Goal: Task Accomplishment & Management: Manage account settings

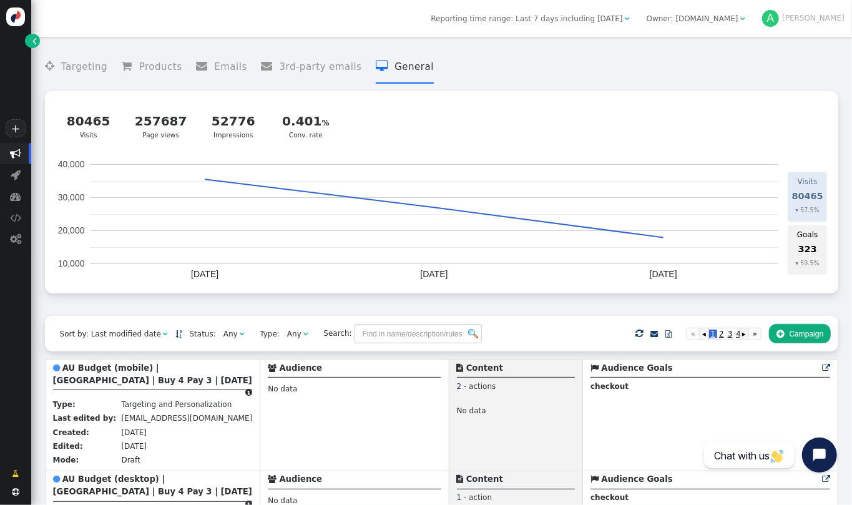
drag, startPoint x: 851, startPoint y: 71, endPoint x: 845, endPoint y: 74, distance: 7.0
click at [845, 74] on div " Targeting  Products  Emails  3rd-party emails  General ? Visits  80465 V…" at bounding box center [441, 271] width 820 height 468
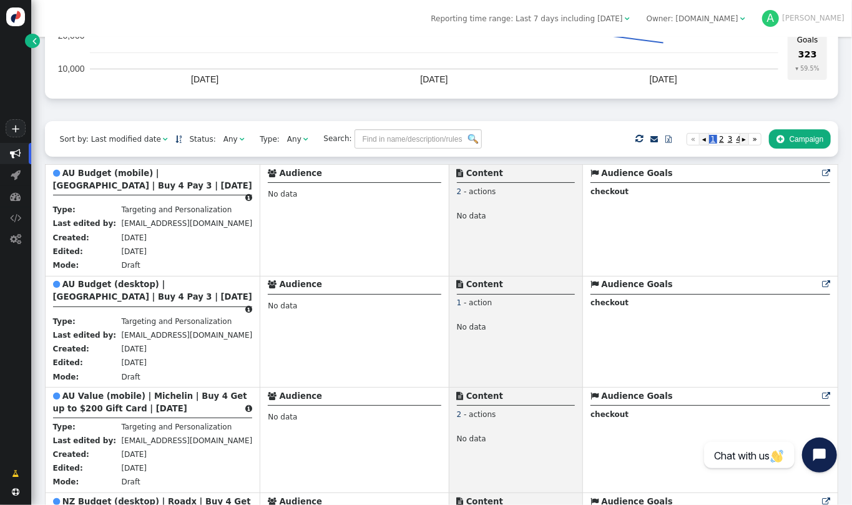
scroll to position [213, 0]
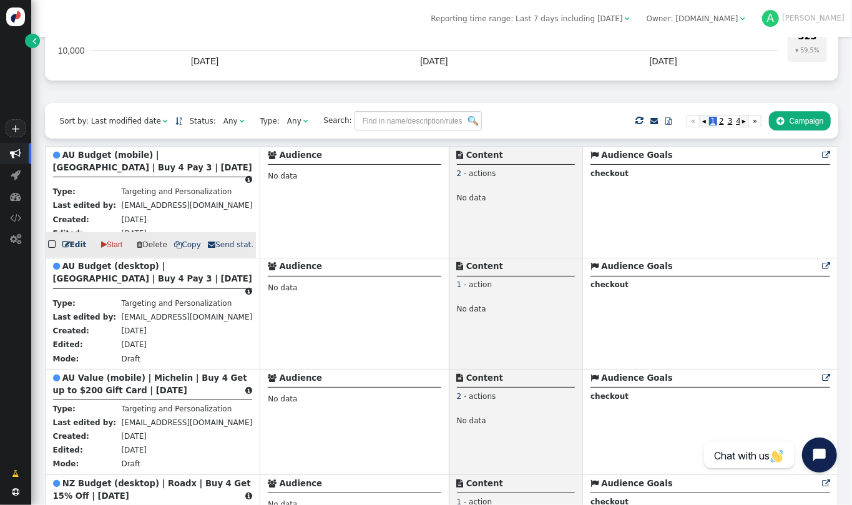
click at [54, 242] on span "" at bounding box center [53, 244] width 10 height 14
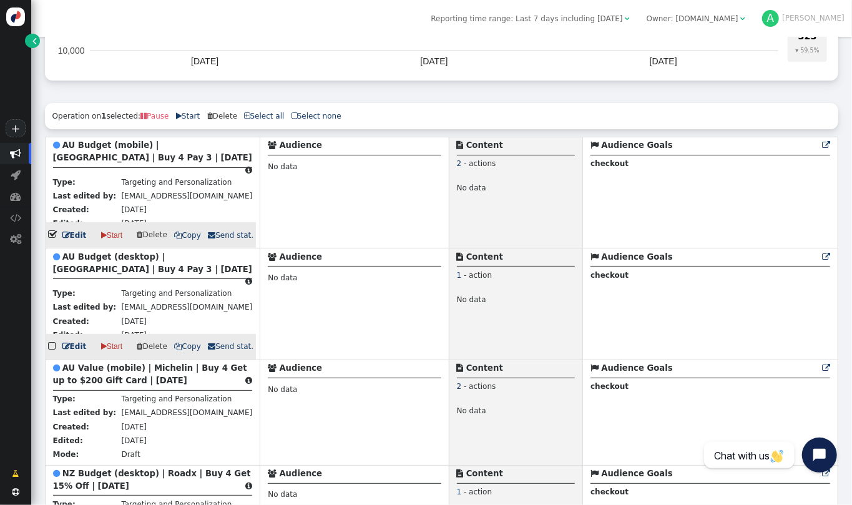
click at [51, 339] on span "" at bounding box center [53, 346] width 10 height 14
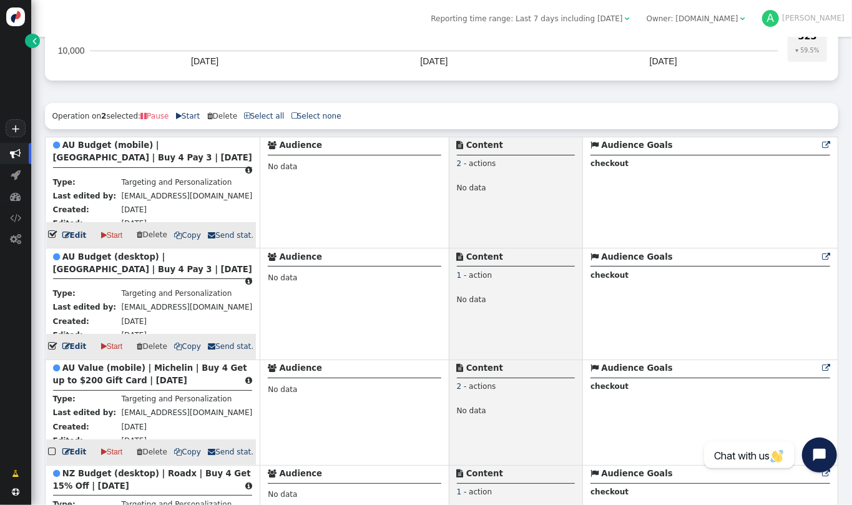
click at [55, 448] on span "" at bounding box center [53, 451] width 10 height 14
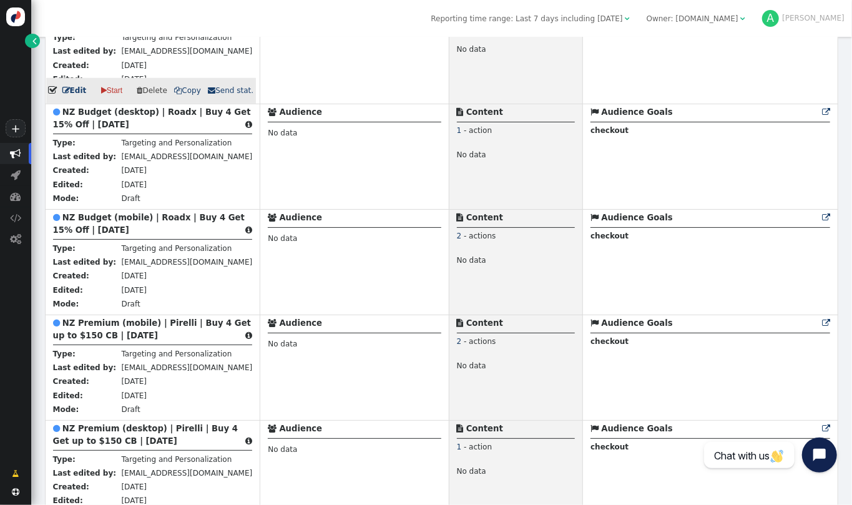
scroll to position [509, 0]
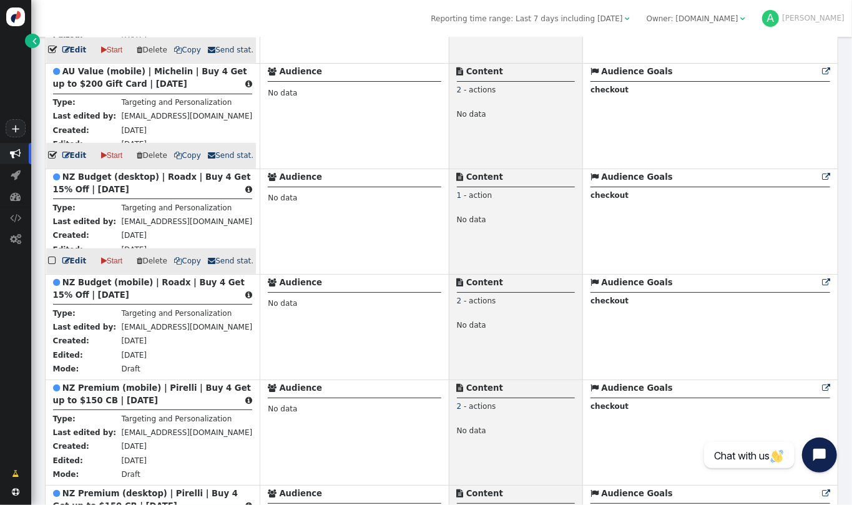
click at [51, 256] on span "" at bounding box center [53, 260] width 10 height 14
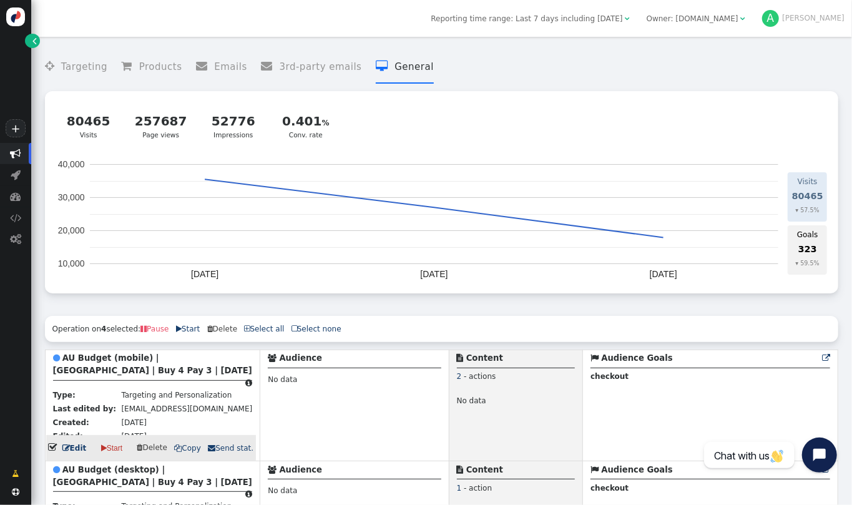
click at [291, 330] on span "" at bounding box center [294, 328] width 6 height 7
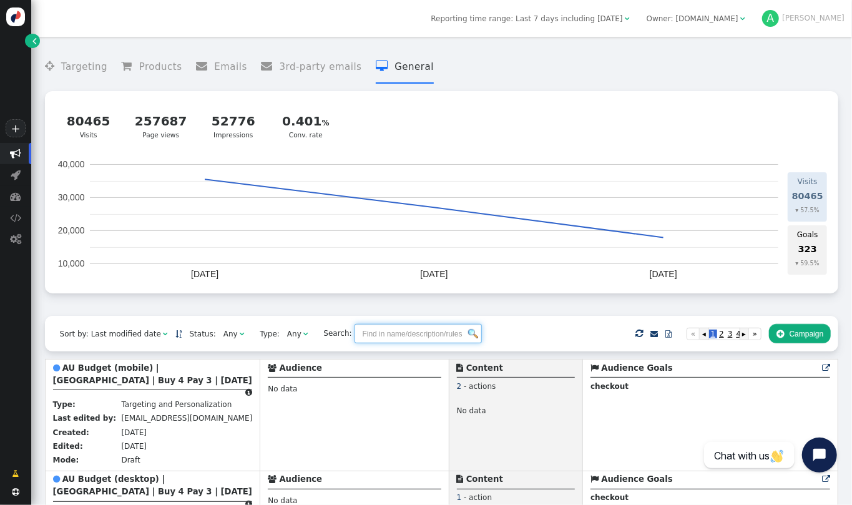
click at [354, 338] on input "text" at bounding box center [417, 333] width 127 height 19
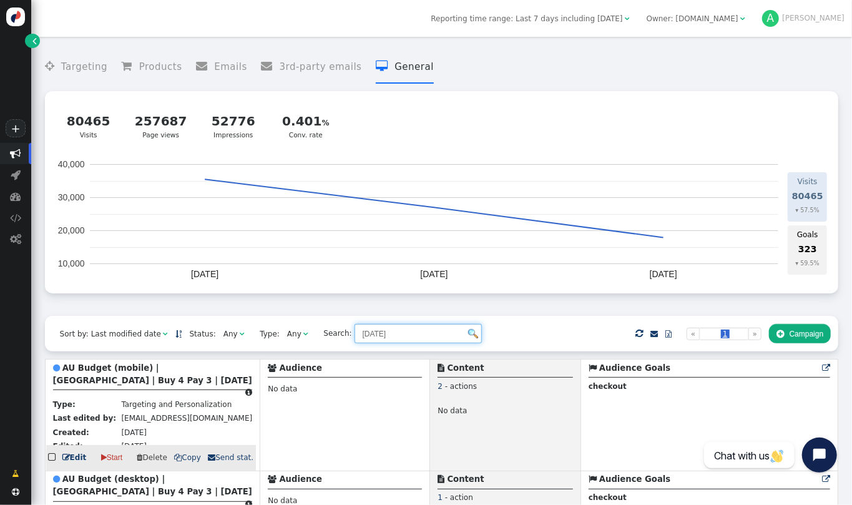
type input "sept 2025"
click at [53, 454] on span "" at bounding box center [53, 457] width 10 height 14
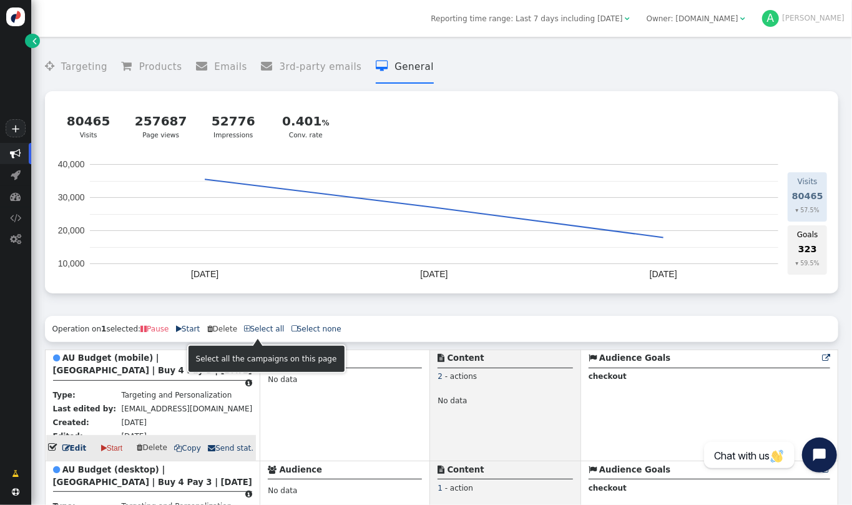
click at [245, 331] on span "" at bounding box center [248, 328] width 6 height 7
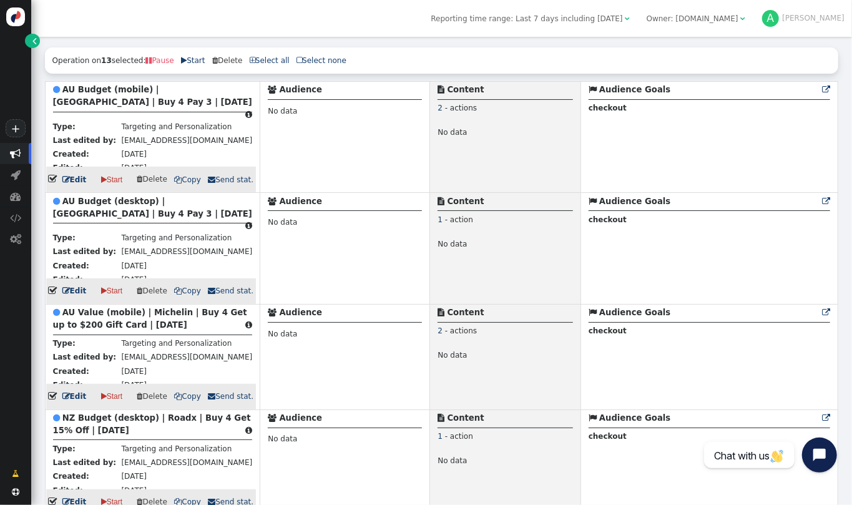
scroll to position [281, 0]
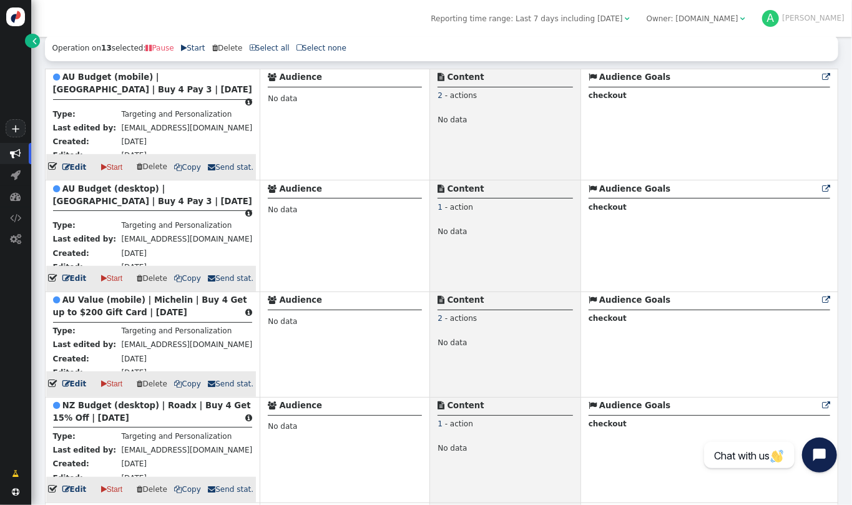
drag, startPoint x: 851, startPoint y: 205, endPoint x: 839, endPoint y: 196, distance: 15.1
click at [839, 196] on div " Targeting  Products  Emails  3rd-party emails  General ? Visits  80465 V…" at bounding box center [441, 271] width 820 height 468
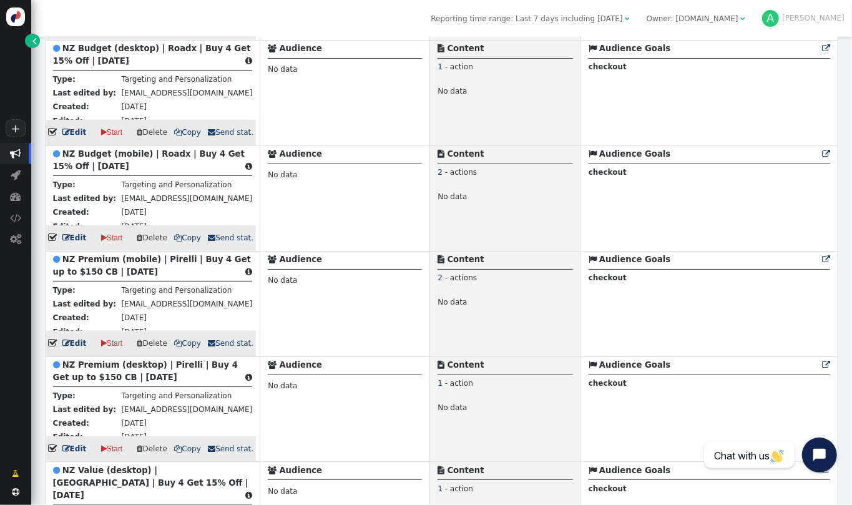
scroll to position [640, 0]
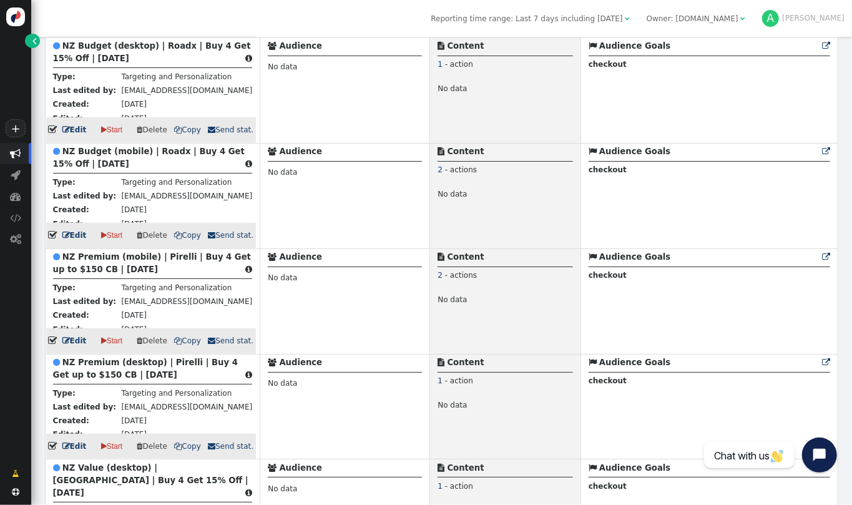
drag, startPoint x: 851, startPoint y: 290, endPoint x: 842, endPoint y: 271, distance: 21.2
click at [842, 271] on div " Targeting  Products  Emails  3rd-party emails  General ? Visits  80465 V…" at bounding box center [441, 271] width 820 height 468
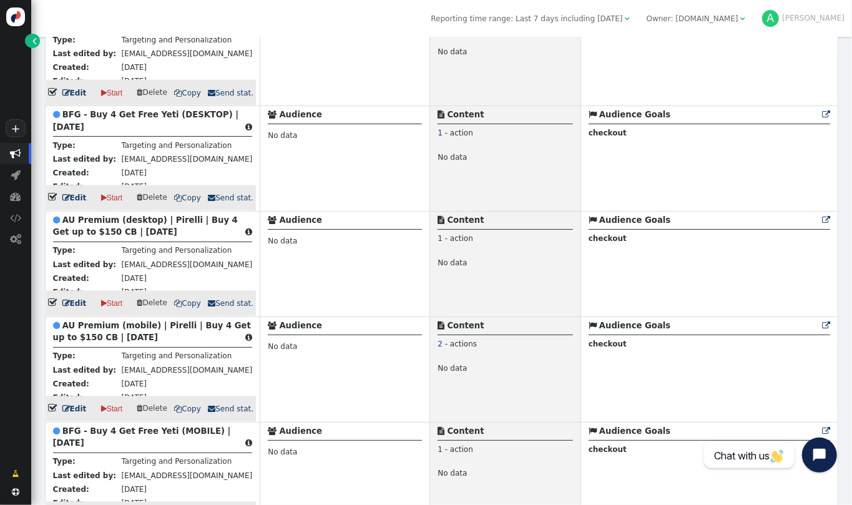
scroll to position [1231, 0]
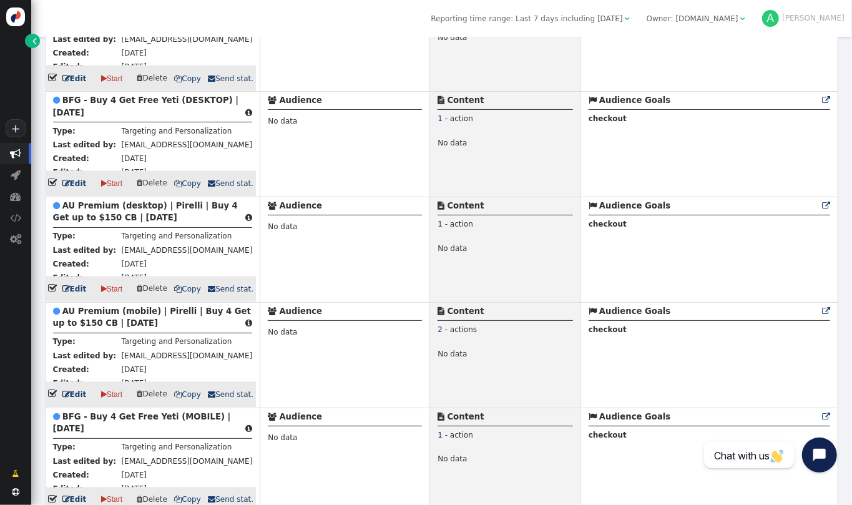
drag, startPoint x: 851, startPoint y: 423, endPoint x: 844, endPoint y: 419, distance: 8.4
click at [844, 419] on div " Targeting  Products  Emails  3rd-party emails  General ? Visits  80465 V…" at bounding box center [441, 271] width 820 height 468
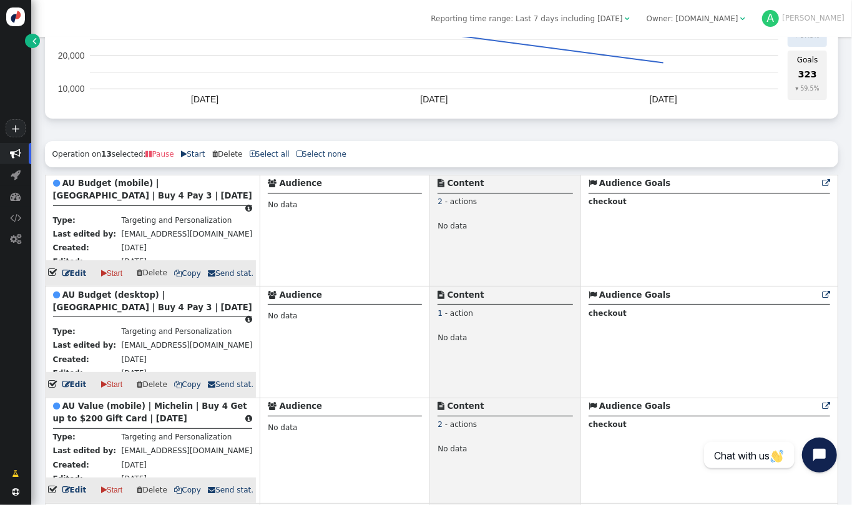
scroll to position [0, 0]
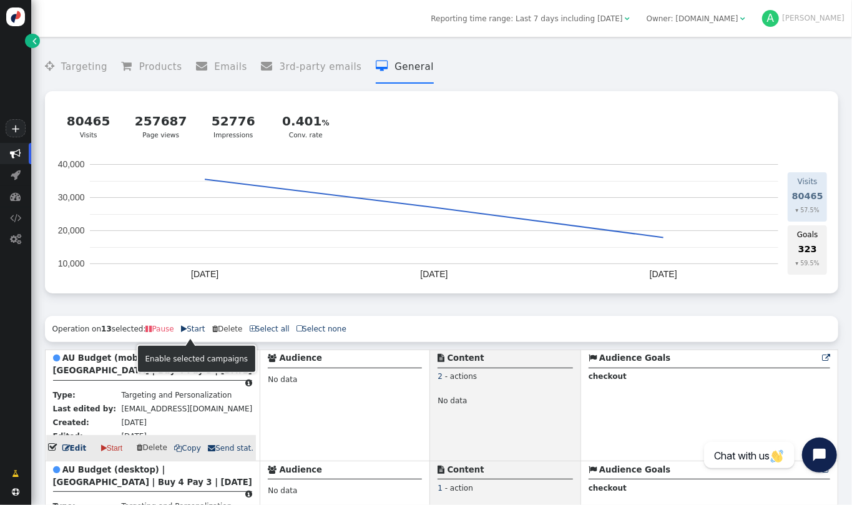
click at [192, 330] on link " Start" at bounding box center [193, 328] width 24 height 9
drag, startPoint x: 851, startPoint y: 130, endPoint x: 851, endPoint y: 103, distance: 27.5
click at [851, 103] on div " Targeting  Products  Emails  3rd-party emails  General ? Visits  80465 V…" at bounding box center [441, 271] width 820 height 468
drag, startPoint x: 851, startPoint y: 103, endPoint x: 841, endPoint y: 115, distance: 16.0
click at [841, 115] on div " Targeting  Products  Emails  3rd-party emails  General ? Visits  80465 V…" at bounding box center [441, 271] width 820 height 468
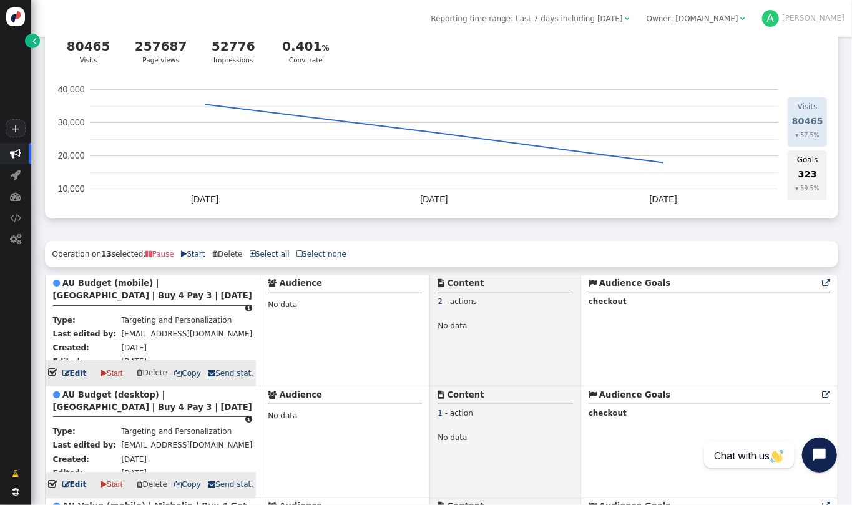
scroll to position [51, 0]
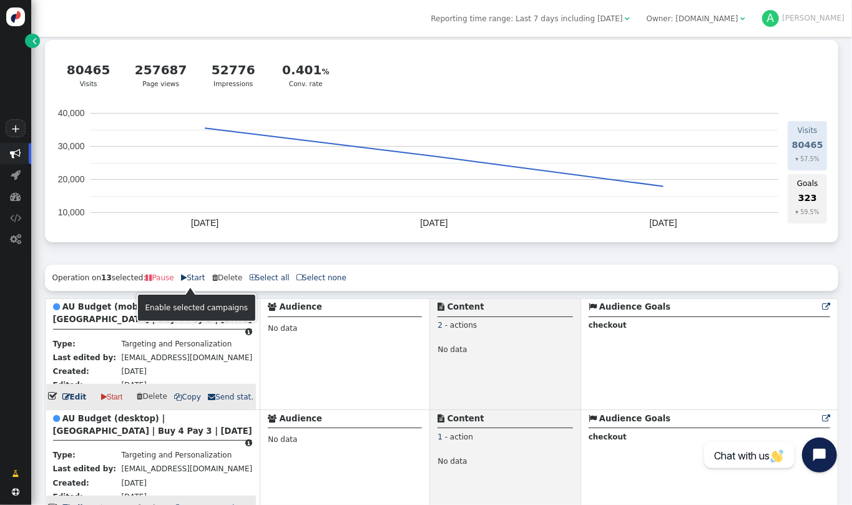
click at [190, 282] on link " Start" at bounding box center [193, 277] width 24 height 9
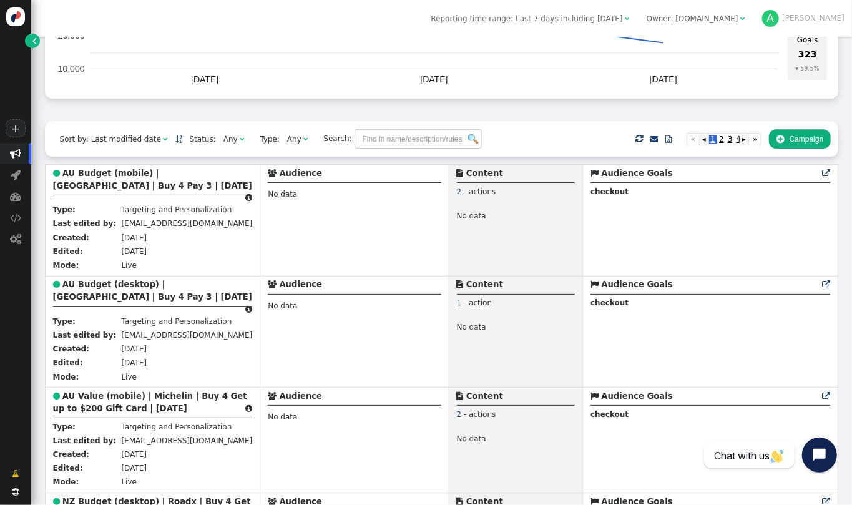
scroll to position [222, 0]
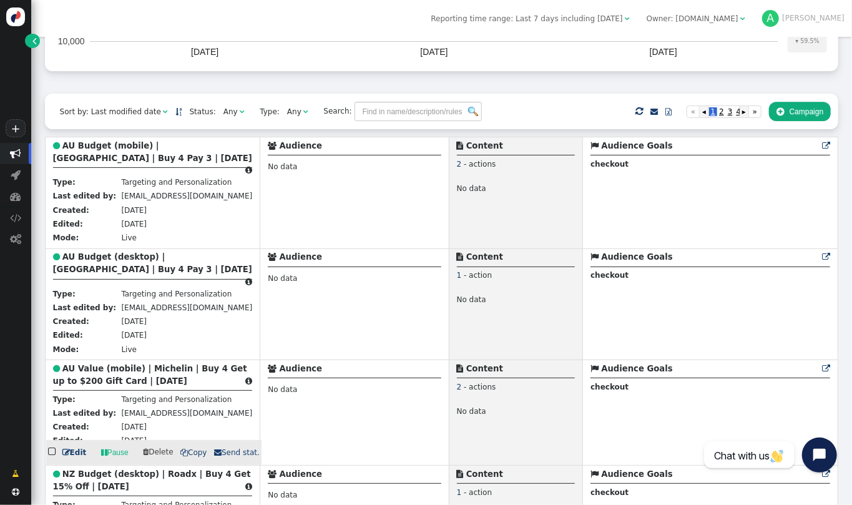
drag, startPoint x: 140, startPoint y: 363, endPoint x: 198, endPoint y: 382, distance: 60.6
click at [198, 382] on div " AU Value (mobile) | Michelin | Buy 4 Get up to $200 Gift Card | SEPT 2025 " at bounding box center [153, 376] width 200 height 28
copy b "Michelin | Buy 4 Get up to $200 Gift Card | SEPT 2025"
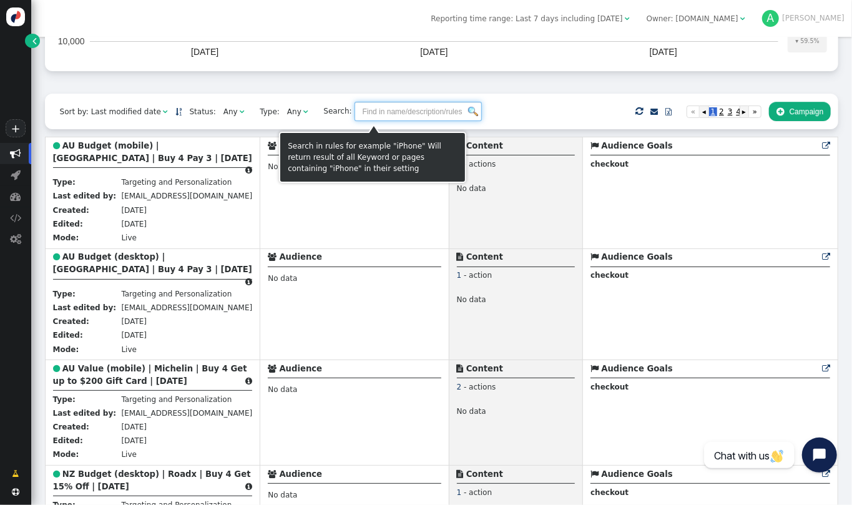
click at [405, 113] on input "text" at bounding box center [417, 111] width 127 height 19
paste input "Michelin | Buy 4 Get up to $200 Gift Card | SEPT 2025"
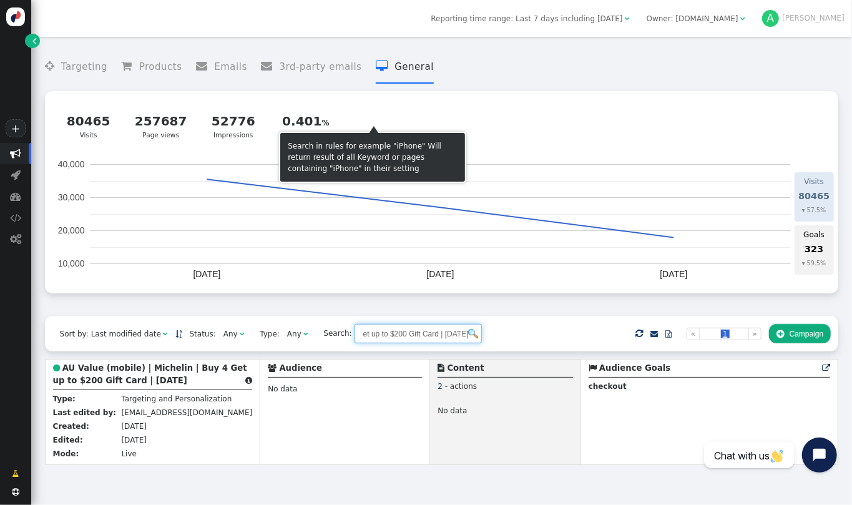
scroll to position [0, 0]
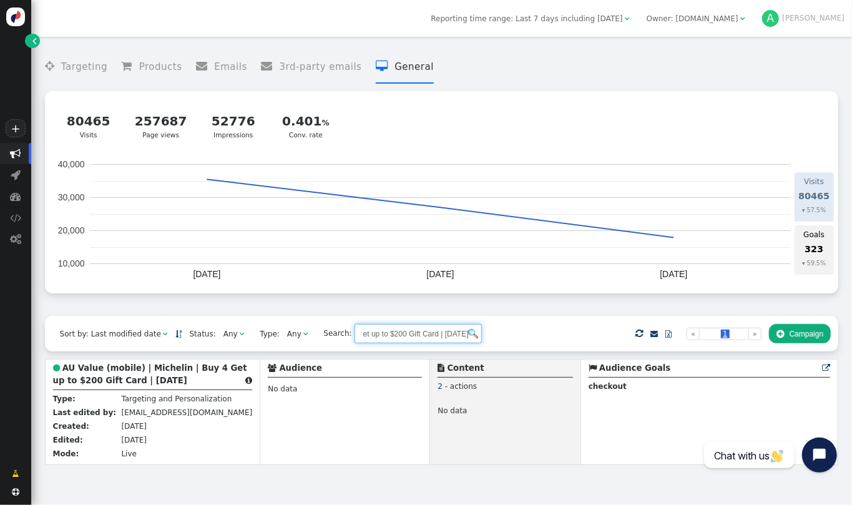
type input "Michelin | Buy 4 Get up to $200 Gift Card | [DATE]"
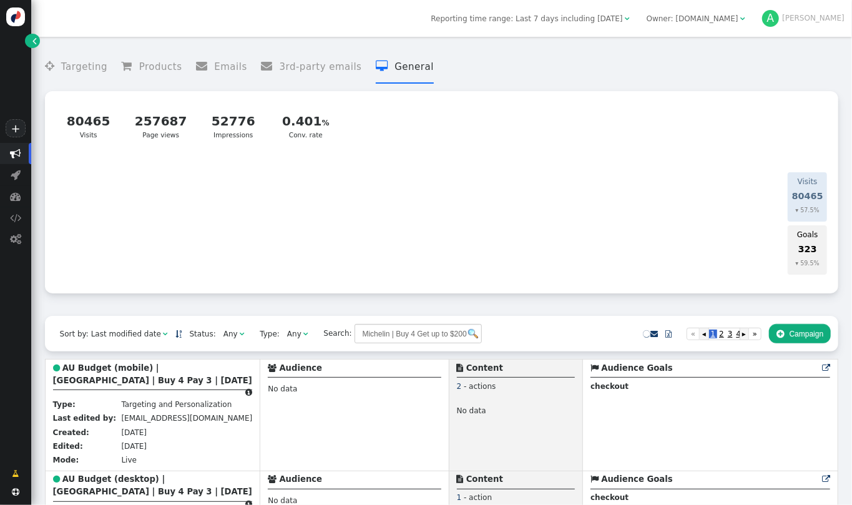
click at [851, 166] on div " Targeting  Products  Emails  3rd-party emails  General ? Visits  80465 V…" at bounding box center [441, 271] width 820 height 468
drag, startPoint x: 851, startPoint y: 166, endPoint x: 851, endPoint y: 222, distance: 56.2
click at [851, 222] on div " Targeting  Products  Emails  3rd-party emails  General ? Visits  80465 V…" at bounding box center [441, 271] width 820 height 468
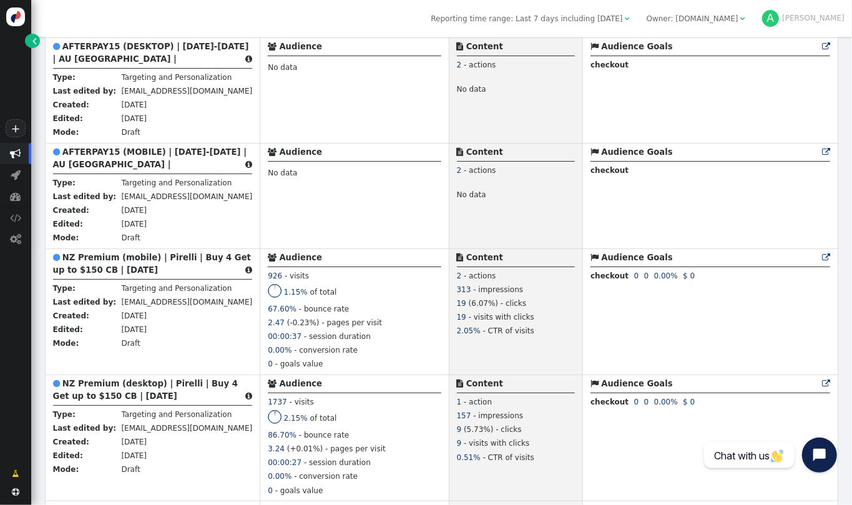
scroll to position [2106, 0]
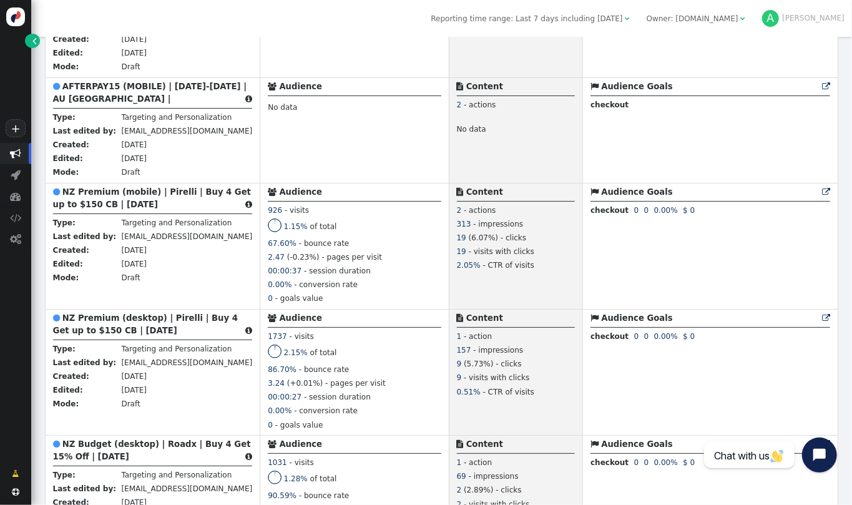
drag, startPoint x: 851, startPoint y: 222, endPoint x: 851, endPoint y: 260, distance: 38.1
click at [851, 260] on div " Targeting  Products  Emails  3rd-party emails  General ? Visits  80465 V…" at bounding box center [441, 271] width 820 height 468
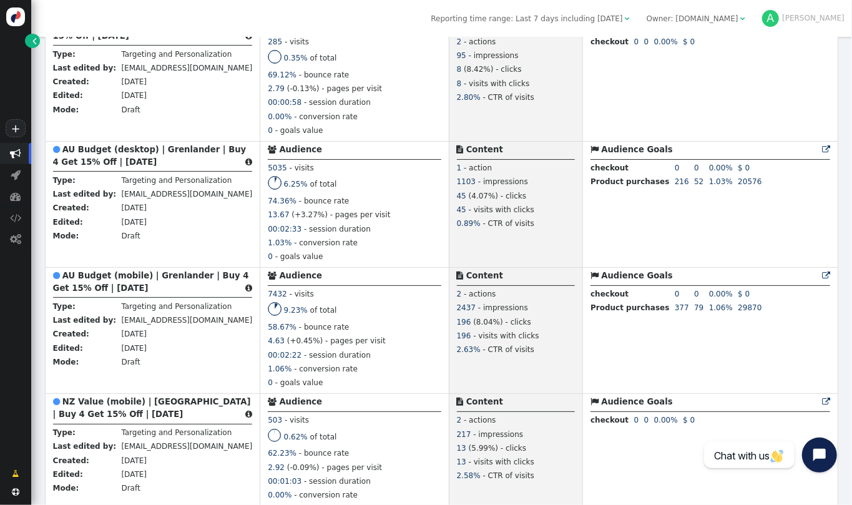
scroll to position [2672, 0]
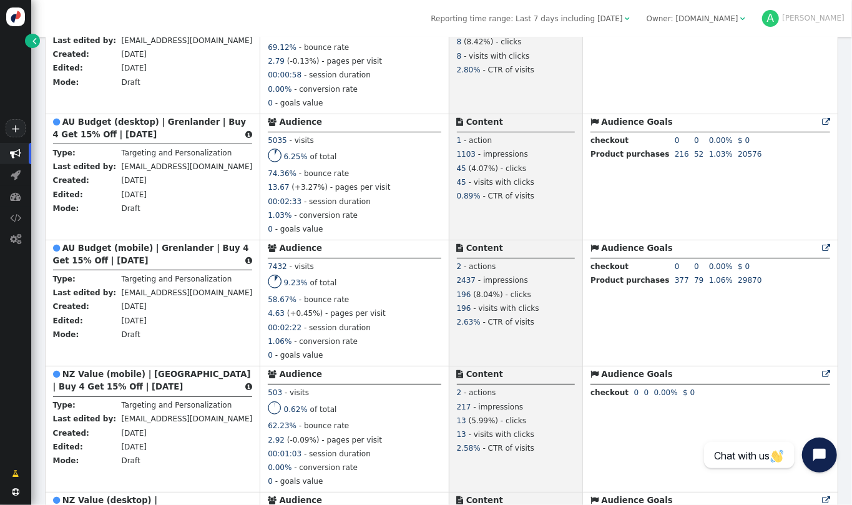
click at [851, 301] on div " Targeting  Products  Emails  3rd-party emails  General ? Visits  80465 V…" at bounding box center [441, 271] width 820 height 468
drag, startPoint x: 851, startPoint y: 301, endPoint x: 851, endPoint y: 313, distance: 11.9
click at [851, 313] on div " Targeting  Products  Emails  3rd-party emails  General ? Visits  80465 V…" at bounding box center [441, 271] width 820 height 468
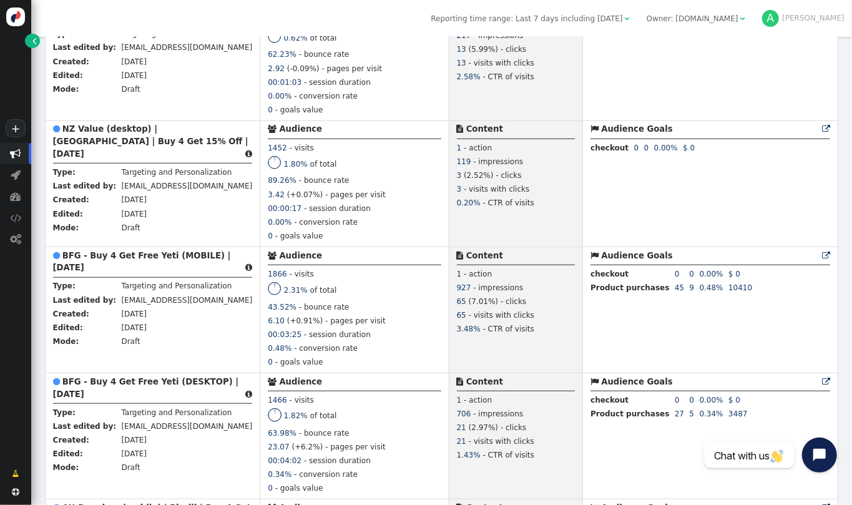
scroll to position [3062, 0]
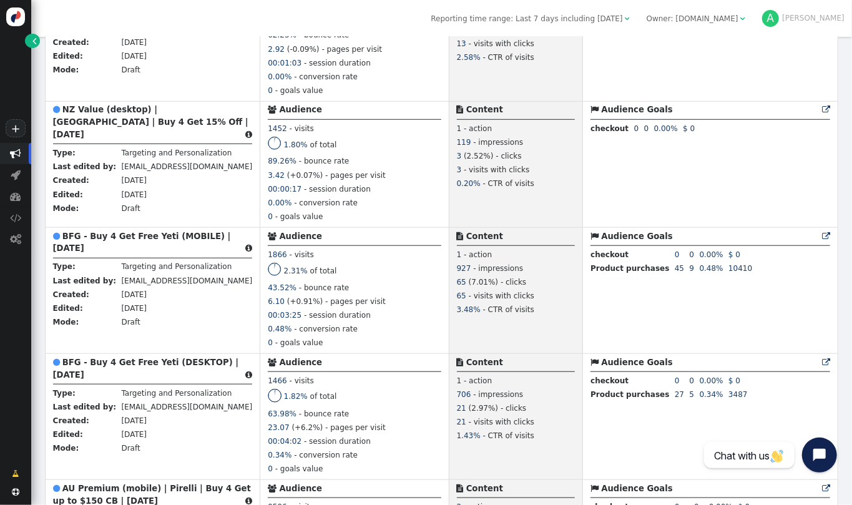
drag, startPoint x: 851, startPoint y: 345, endPoint x: 851, endPoint y: 352, distance: 6.9
click at [851, 352] on div " Targeting  Products  Emails  3rd-party emails  General ? Visits  80465 V…" at bounding box center [441, 271] width 820 height 468
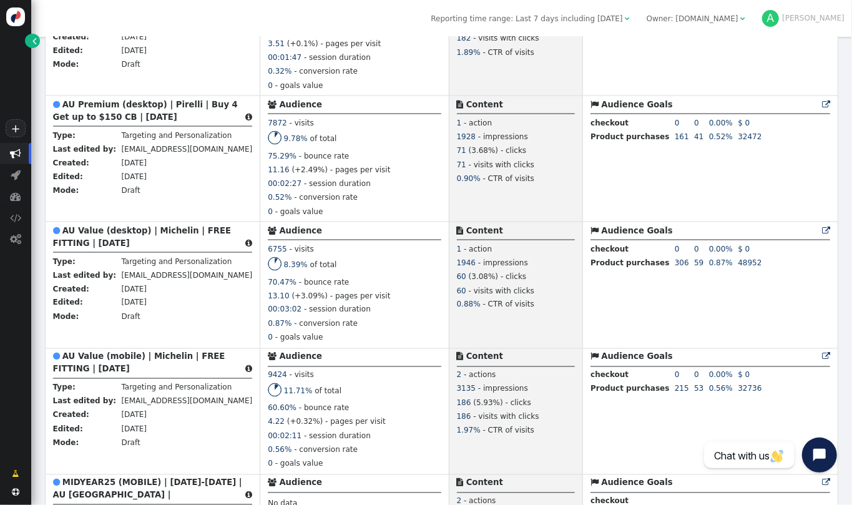
scroll to position [3609, 0]
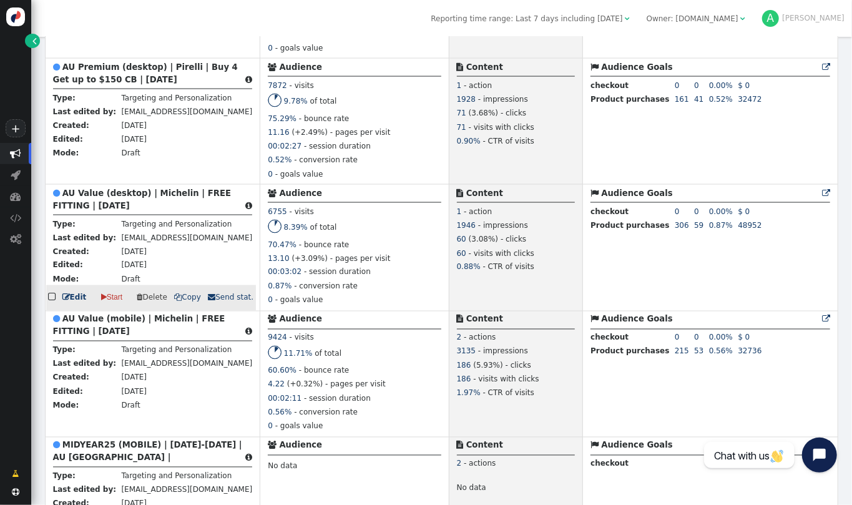
drag, startPoint x: 153, startPoint y: 218, endPoint x: 65, endPoint y: 205, distance: 89.7
click at [65, 205] on div " AU Value (desktop) | Michelin | FREE FITTING | AUG 2025 " at bounding box center [153, 201] width 200 height 28
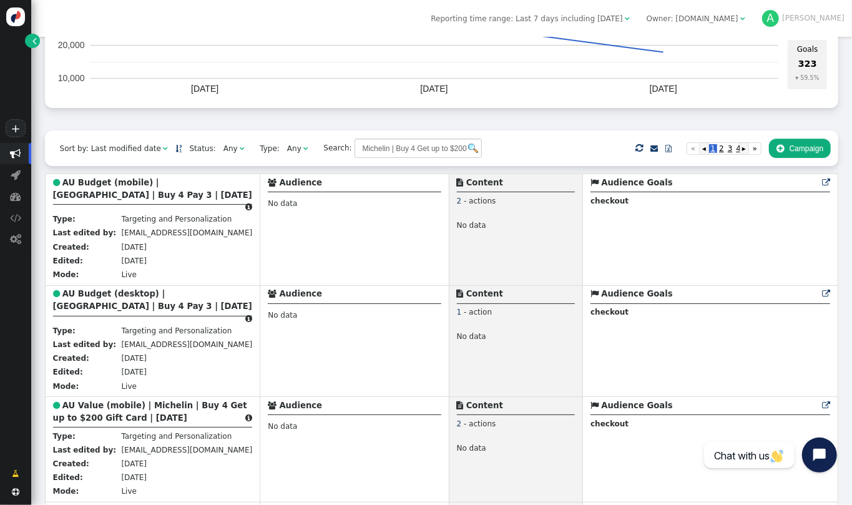
scroll to position [213, 0]
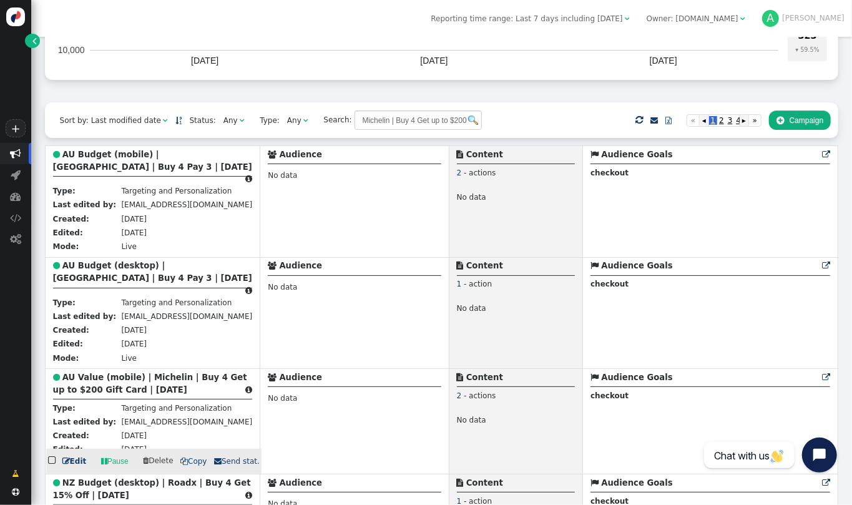
drag, startPoint x: 195, startPoint y: 384, endPoint x: 64, endPoint y: 375, distance: 132.0
click at [64, 375] on div " AU Value (mobile) | Michelin | Buy 4 Get up to $200 Gift Card | [DATE] " at bounding box center [153, 385] width 200 height 28
copy b "AU Value (mobile) | Michelin | Buy 4 Get up to $200 Gift Card | [DATE]"
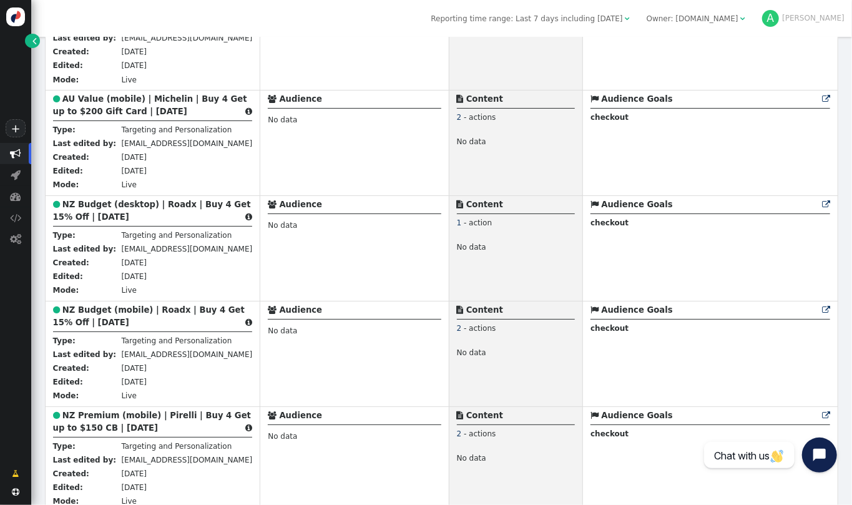
scroll to position [557, 0]
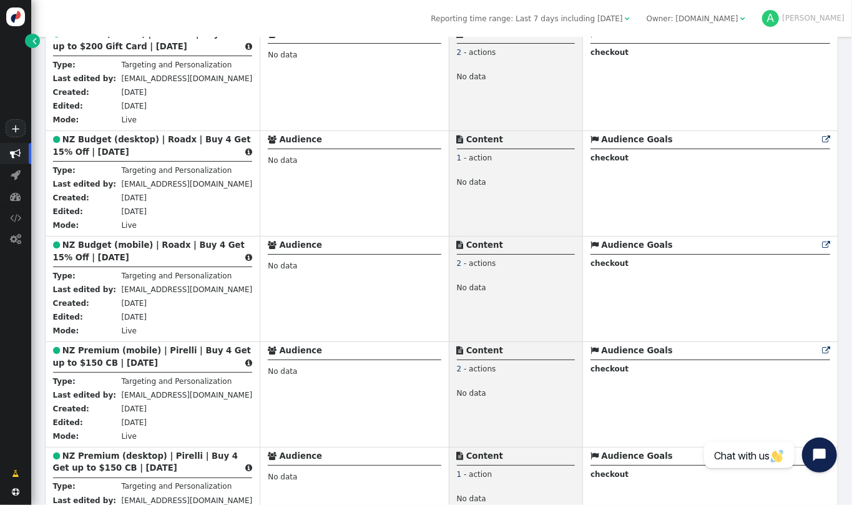
drag, startPoint x: 851, startPoint y: 117, endPoint x: 845, endPoint y: 114, distance: 7.3
click at [845, 114] on div " Targeting  Products  Emails  3rd-party emails  General ? Visits  80465 V…" at bounding box center [441, 271] width 820 height 468
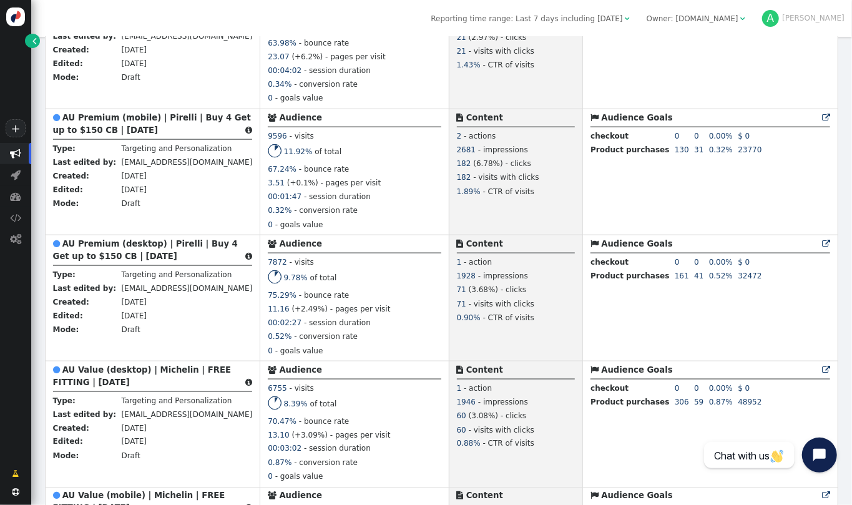
scroll to position [3489, 0]
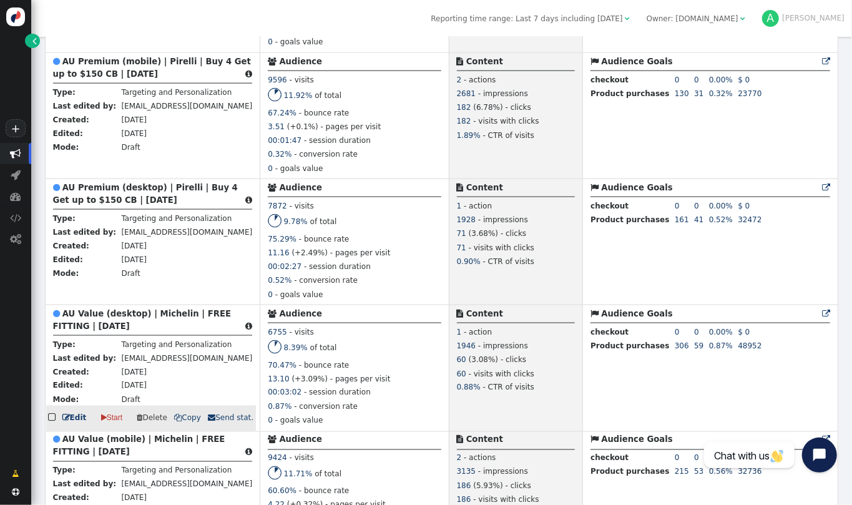
drag, startPoint x: 153, startPoint y: 337, endPoint x: 143, endPoint y: 337, distance: 10.6
click at [143, 336] on div " AU Value (desktop) | Michelin | FREE FITTING | AUG 2025 " at bounding box center [153, 322] width 200 height 28
click at [183, 422] on span " Copy" at bounding box center [187, 418] width 26 height 9
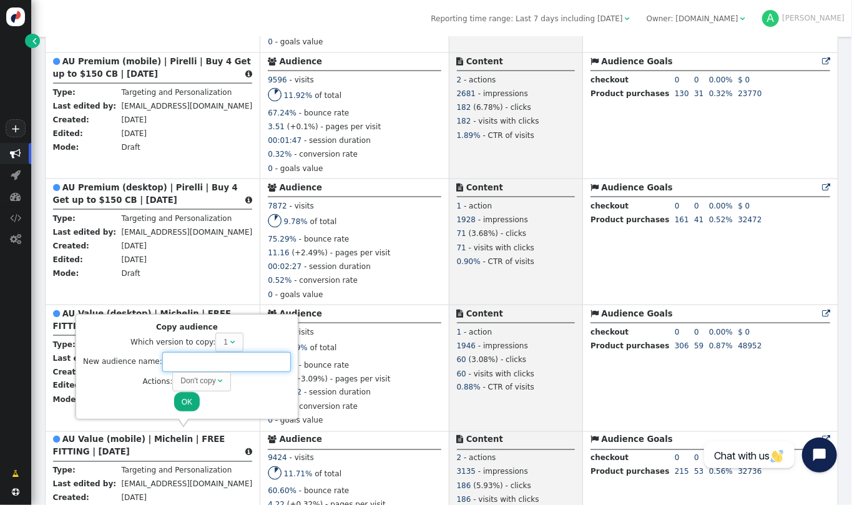
click at [211, 355] on input "text" at bounding box center [226, 361] width 129 height 19
paste input "AU Value (mobile) | Michelin | Buy 4 Get up to $200 Gift Card | [DATE]"
drag, startPoint x: 202, startPoint y: 362, endPoint x: 125, endPoint y: 358, distance: 77.5
click at [125, 358] on div "New audience name: AU Value (mobile) | Michelin | Buy 4 Get up to $200 Gift Car…" at bounding box center [187, 361] width 208 height 19
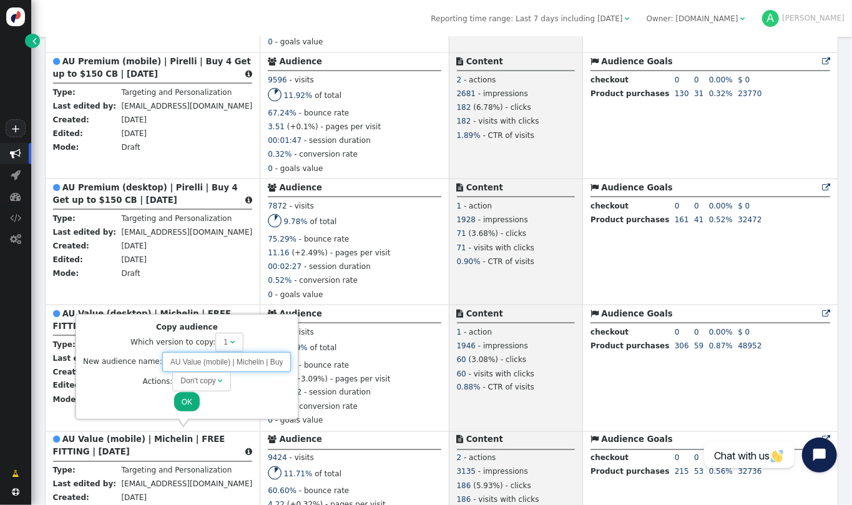
click at [218, 360] on input "AU Value (mobile) | Michelin | Buy 4 Get up to $200 Gift Card | [DATE]" at bounding box center [226, 361] width 129 height 19
click at [220, 360] on input "AU Value (mobile) | Michelin | Buy 4 Get up to $200 Gift Card | [DATE]" at bounding box center [226, 361] width 129 height 19
drag, startPoint x: 220, startPoint y: 360, endPoint x: 200, endPoint y: 360, distance: 20.0
click at [200, 360] on input "AU Value (mobile) | Michelin | Buy 4 Get up to $200 Gift Card | [DATE]" at bounding box center [226, 361] width 129 height 19
click at [205, 376] on div "Don't copy" at bounding box center [197, 380] width 35 height 11
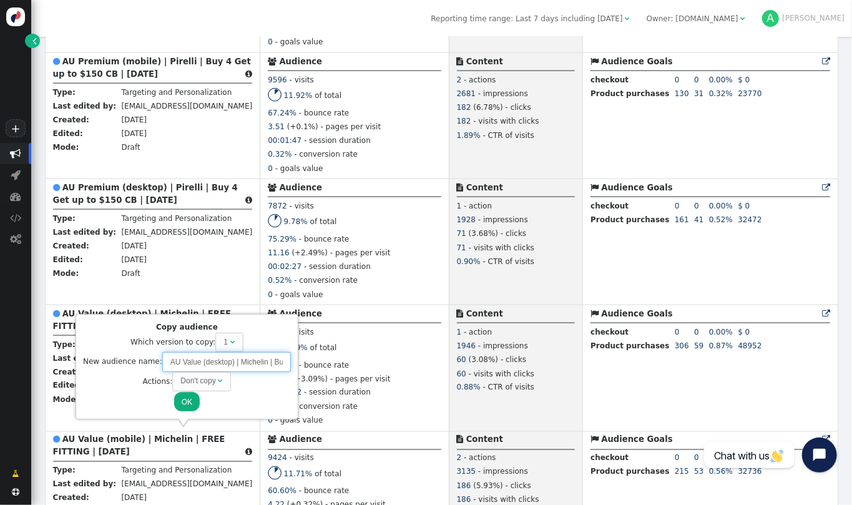
type input "AU Value (desktop) | Michelin | Buy 4 Get up to $200 Gift Card | SEPT 2025"
click at [183, 397] on button "OK" at bounding box center [187, 401] width 26 height 19
click at [178, 402] on button "OK" at bounding box center [187, 401] width 26 height 19
drag, startPoint x: 163, startPoint y: 363, endPoint x: 320, endPoint y: 381, distance: 157.6
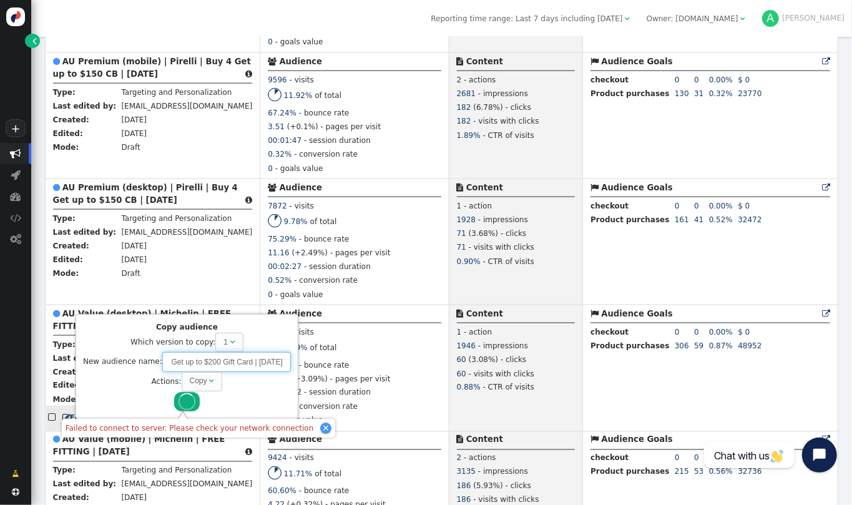
click at [320, 381] on body "+  Campaigns  Realtime Visitors  Dashboard  Tracker Settings  Settings  …" at bounding box center [426, 252] width 852 height 505
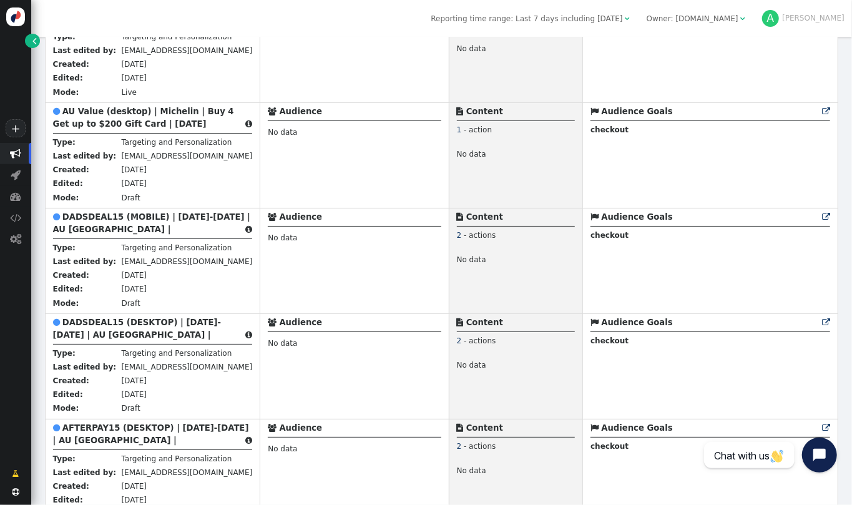
scroll to position [1615, 0]
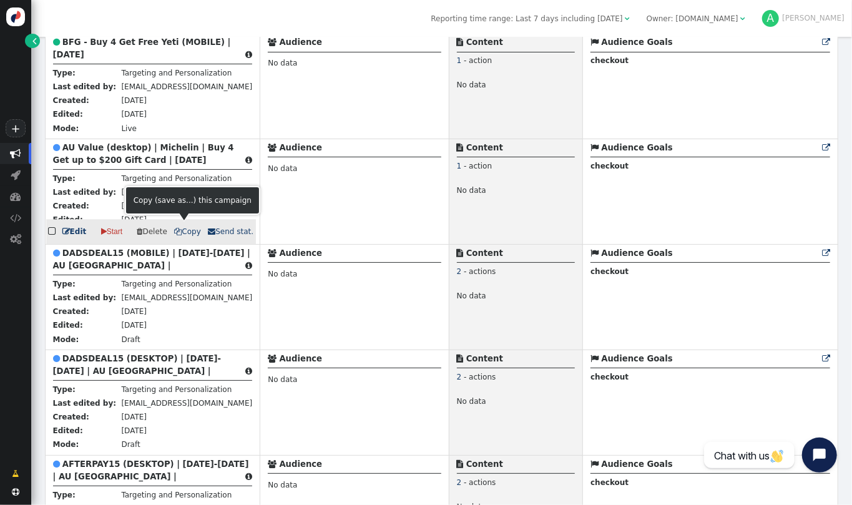
click at [181, 227] on span " Copy" at bounding box center [187, 231] width 26 height 9
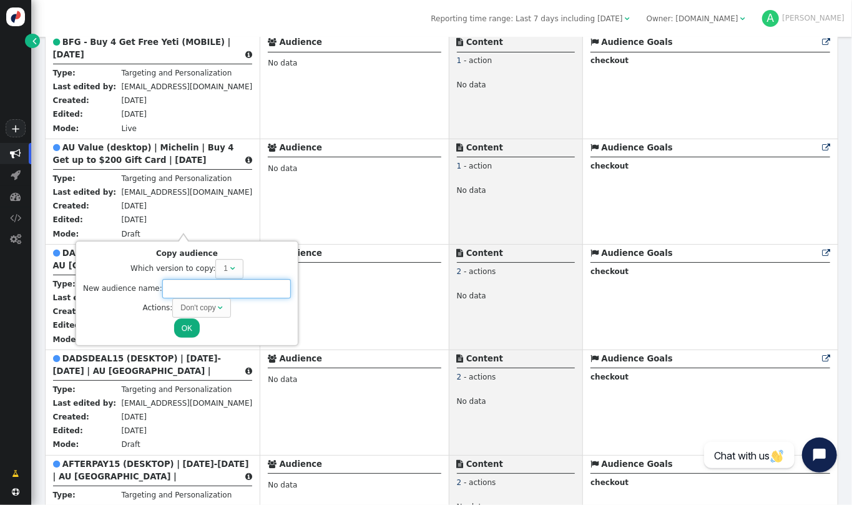
click at [215, 290] on input "text" at bounding box center [226, 288] width 129 height 19
click at [163, 155] on b "AU Value (desktop) | Michelin | Buy 4 Get up to $200 Gift Card | [DATE]" at bounding box center [143, 154] width 181 height 22
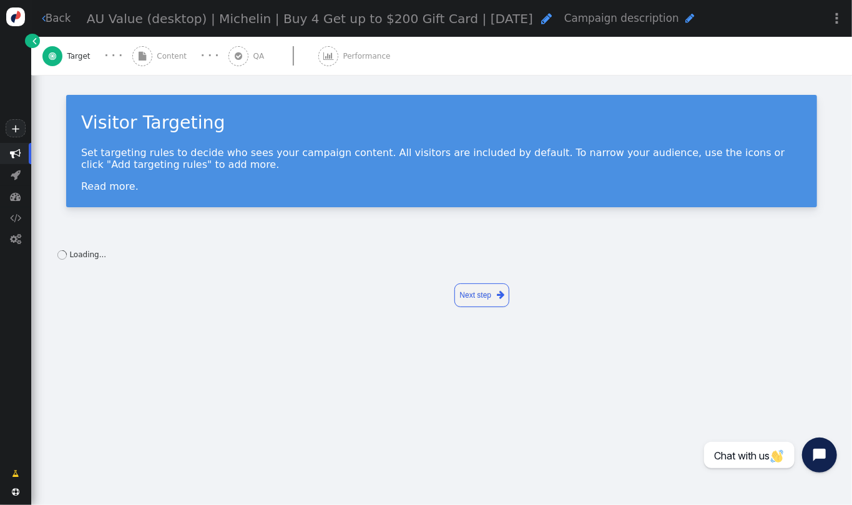
click at [170, 54] on span "Content" at bounding box center [174, 56] width 34 height 11
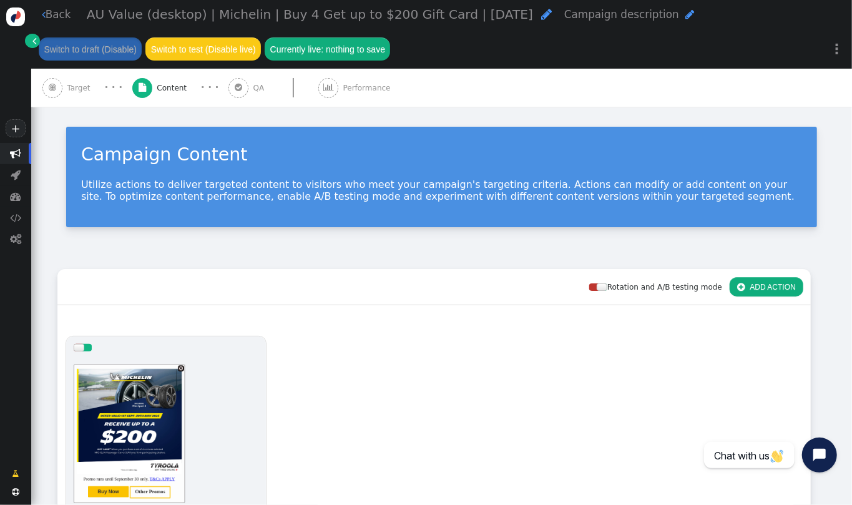
click at [65, 16] on link " Back" at bounding box center [56, 15] width 29 height 16
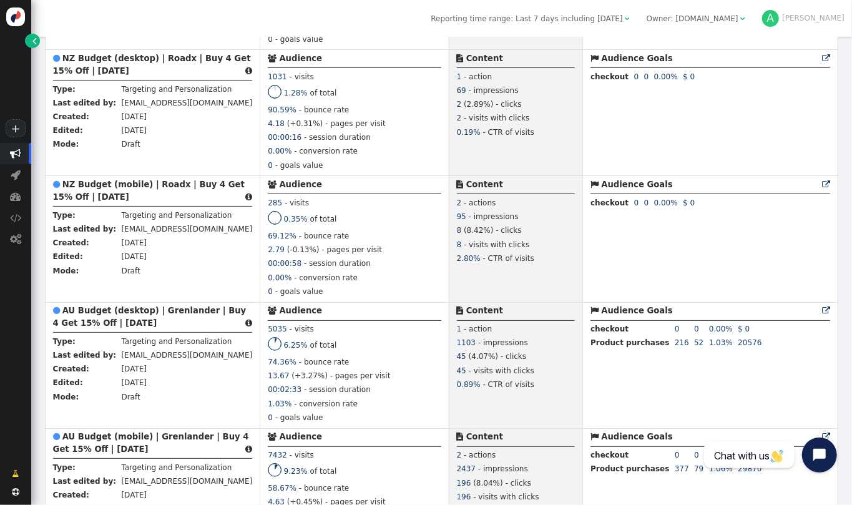
scroll to position [2663, 0]
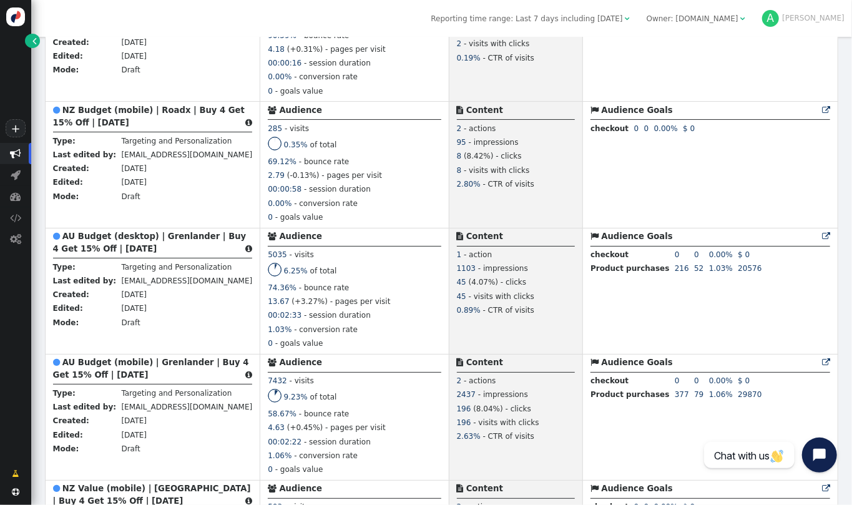
drag, startPoint x: 851, startPoint y: 297, endPoint x: 845, endPoint y: 303, distance: 8.4
click at [845, 303] on div " Targeting  Products  Emails  3rd-party emails  General ? Visits  80465 V…" at bounding box center [441, 271] width 820 height 468
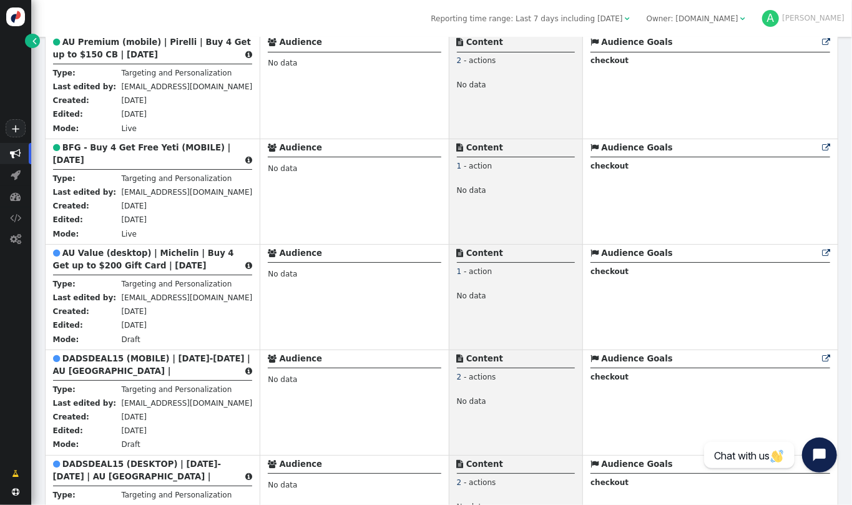
scroll to position [1642, 0]
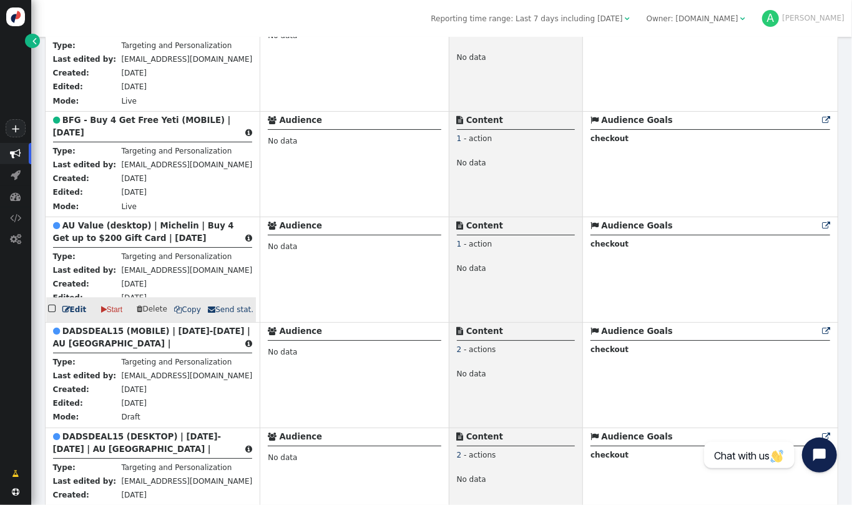
click at [155, 230] on b "AU Value (desktop) | Michelin | Buy 4 Get up to $200 Gift Card | [DATE]" at bounding box center [143, 232] width 181 height 22
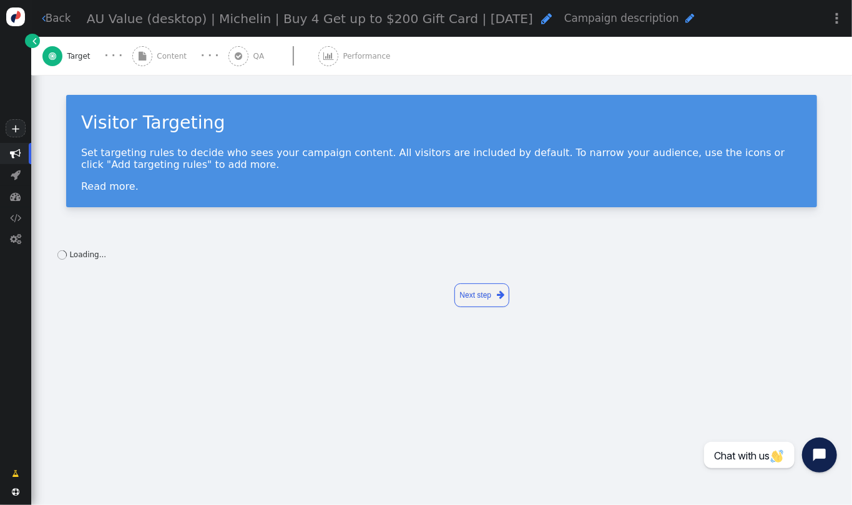
click at [262, 21] on span "AU Value (desktop) | Michelin | Buy 4 Get up to $200 Gift Card | [DATE]" at bounding box center [310, 18] width 446 height 15
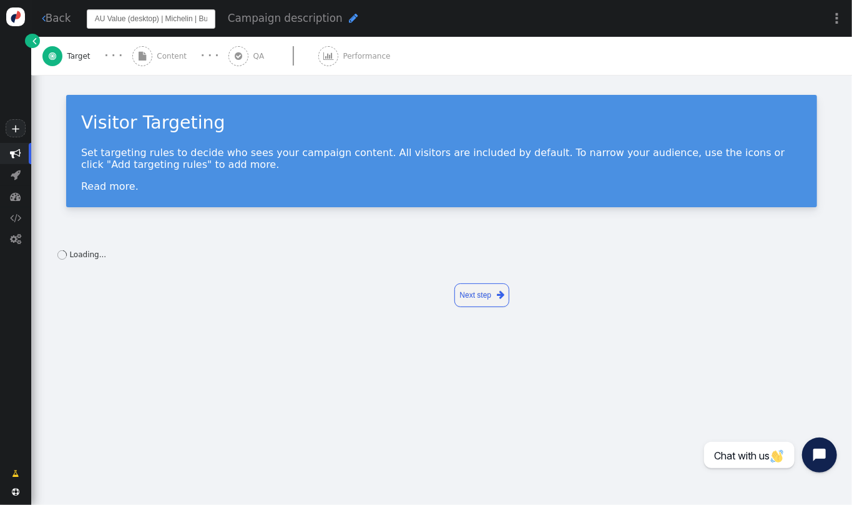
scroll to position [0, 135]
click at [180, 19] on input "AU Value (desktop) | Michelin | Buy 4 Get up to $200 Gift Card | [DATE]" at bounding box center [151, 18] width 129 height 19
type input "AU Value (desktop) | Michelin | Buy 4 Get up to $200 Gift Card | SEPT 2025"
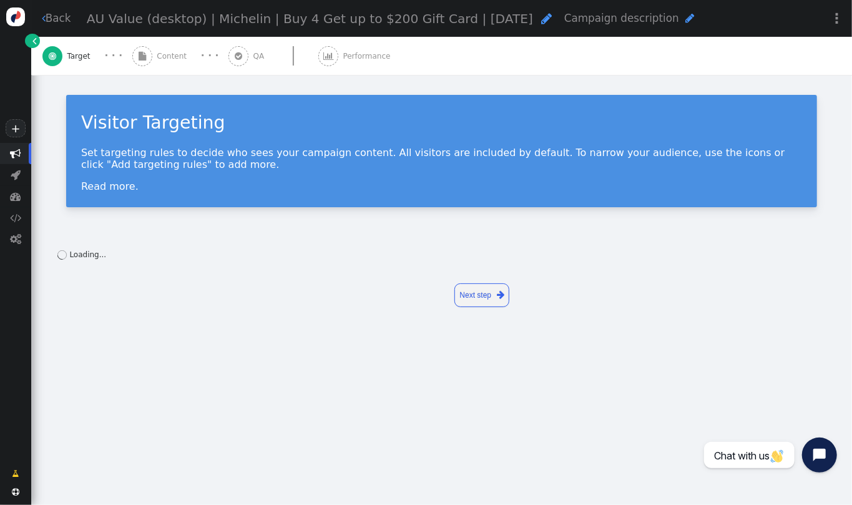
click at [173, 52] on span "Content" at bounding box center [174, 56] width 34 height 11
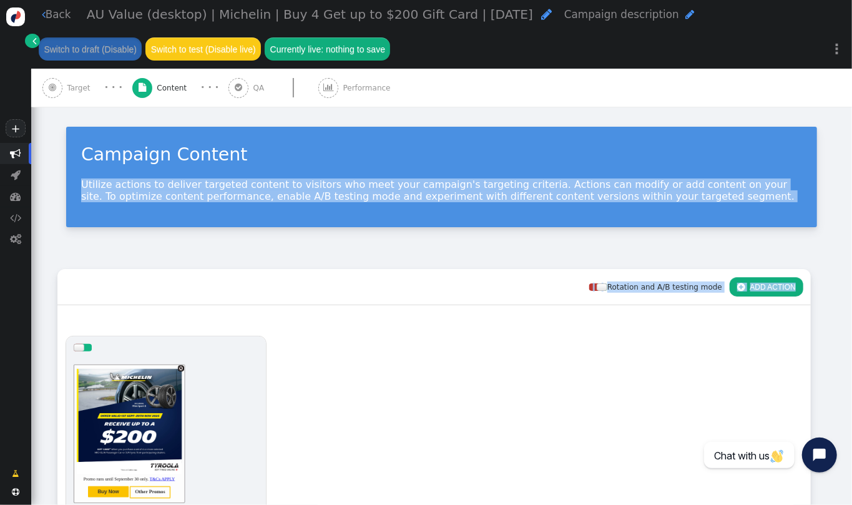
drag, startPoint x: 851, startPoint y: 134, endPoint x: 851, endPoint y: 304, distance: 170.9
click at [851, 304] on div " Back AU Value (desktop) | Michelin | Buy 4 Get up to $200 Gift Card | SEPT 20…" at bounding box center [441, 252] width 820 height 505
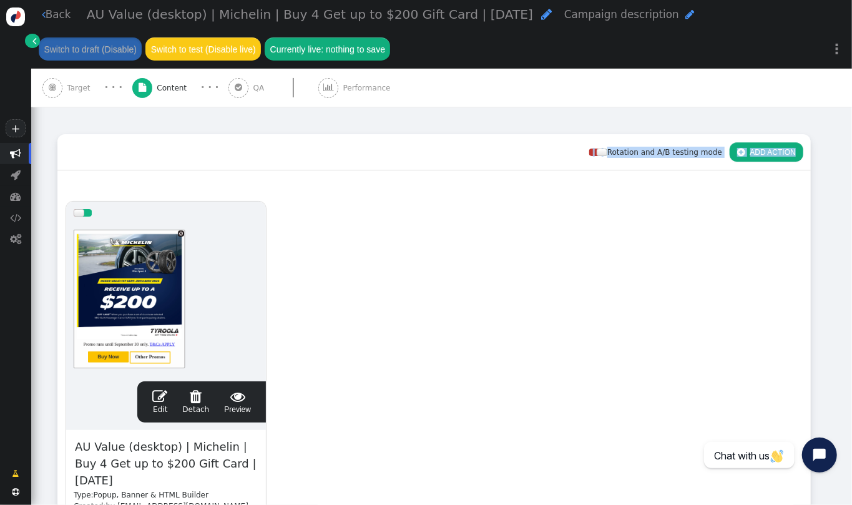
scroll to position [140, 0]
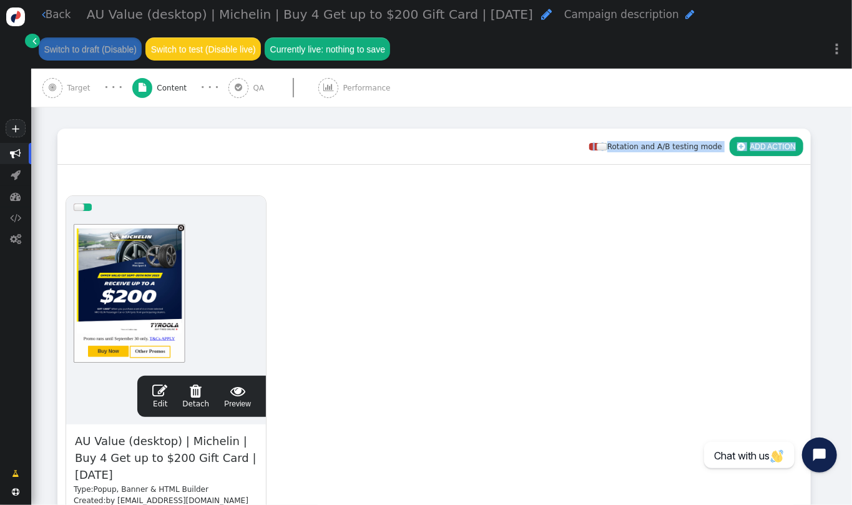
click at [100, 457] on span "AU Value (desktop) | Michelin | Buy 4 Get up to $200 Gift Card | [DATE]" at bounding box center [166, 458] width 185 height 52
paste span
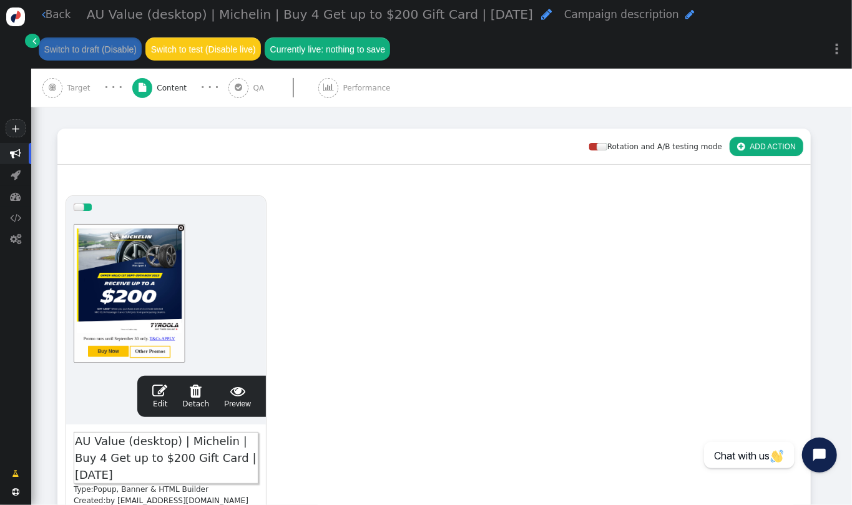
click at [410, 318] on div "drag this  Edit  Detach  Preview AU Value (desktop) | Michelin | Buy 4 Get u…" at bounding box center [434, 392] width 752 height 409
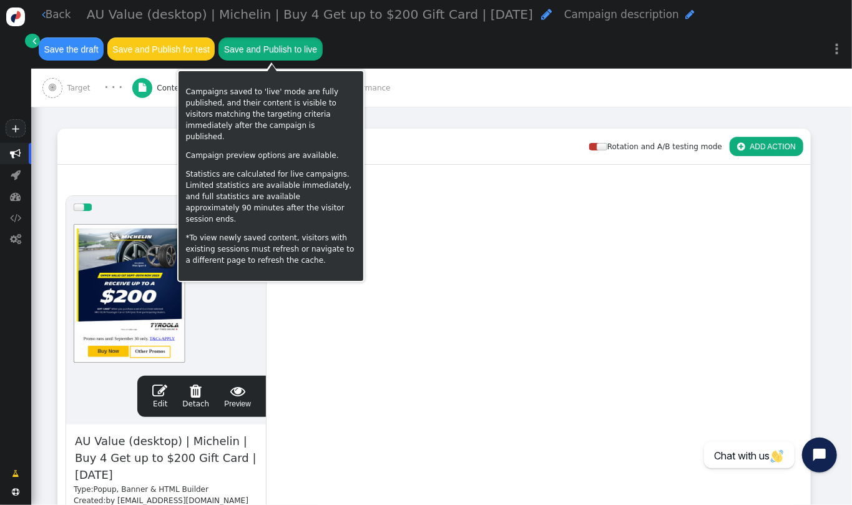
click at [301, 56] on button "Save and Publish to live" at bounding box center [270, 48] width 104 height 22
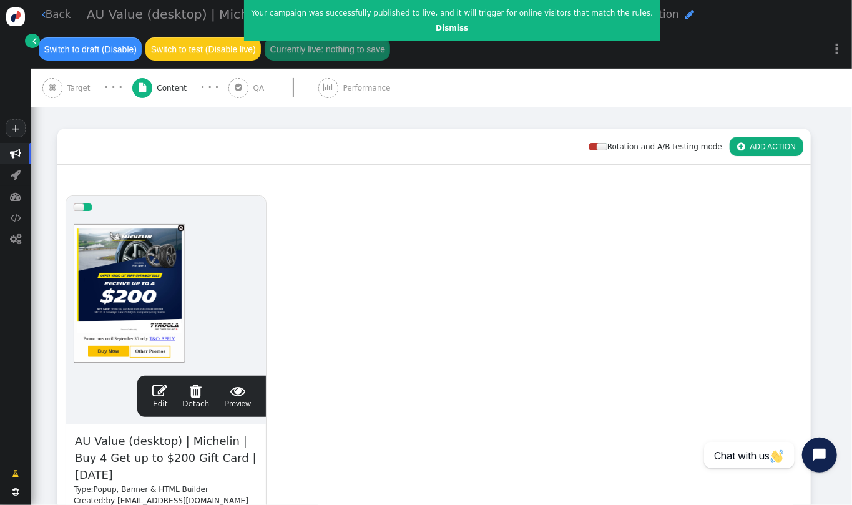
click at [56, 10] on link " Back" at bounding box center [56, 15] width 29 height 16
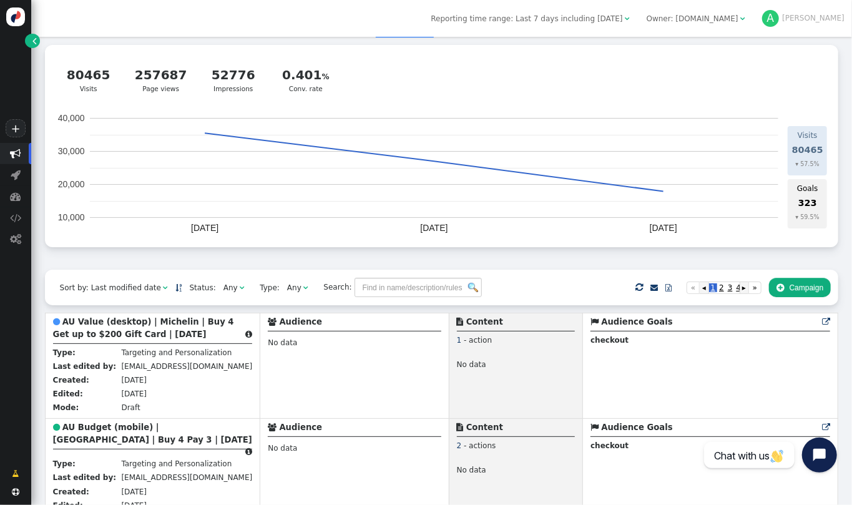
scroll to position [203, 0]
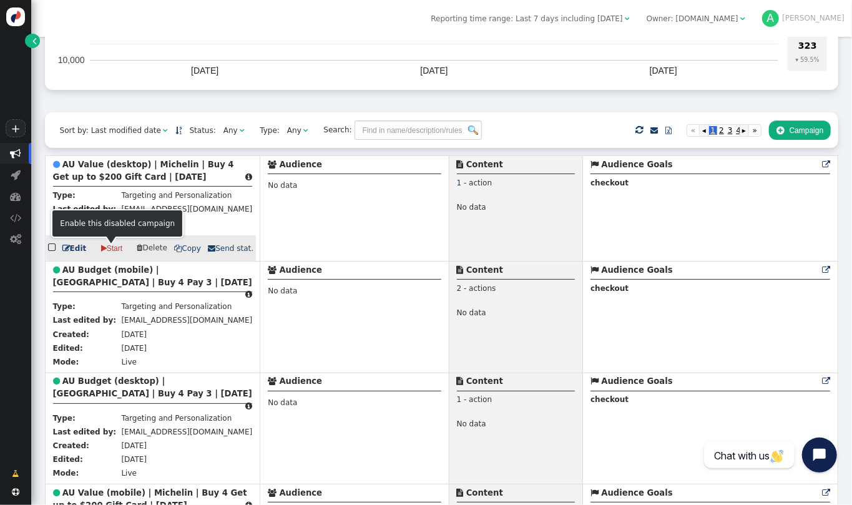
click at [105, 253] on link " Start" at bounding box center [112, 247] width 36 height 19
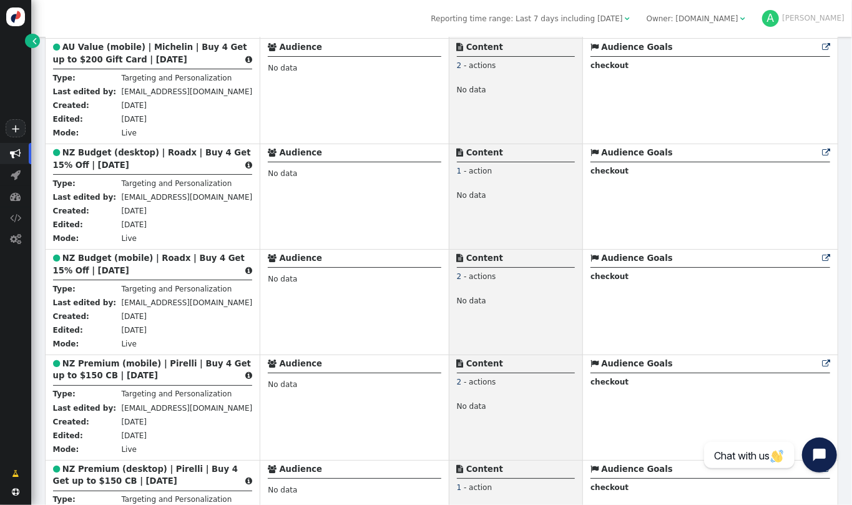
scroll to position [817, 0]
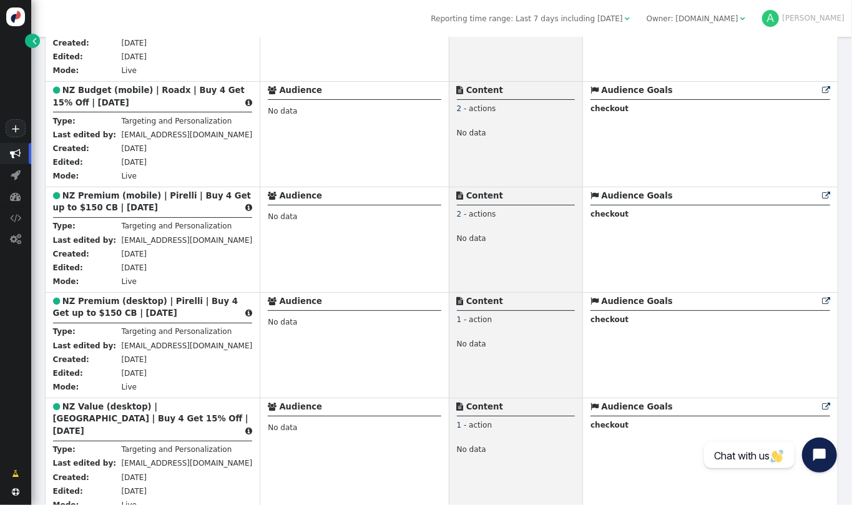
drag, startPoint x: 851, startPoint y: 136, endPoint x: 845, endPoint y: 145, distance: 11.2
click at [845, 145] on div " Targeting  Products  Emails  3rd-party emails  General ? Visits  80465 V…" at bounding box center [441, 271] width 820 height 468
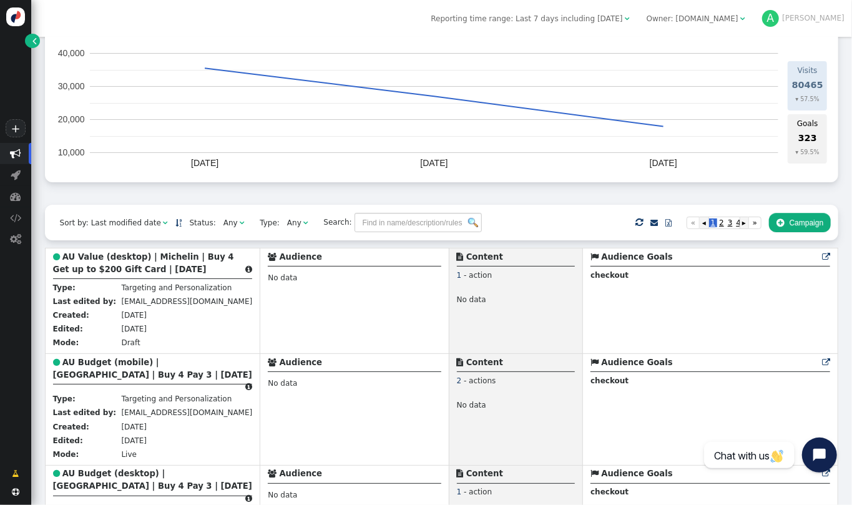
scroll to position [102, 0]
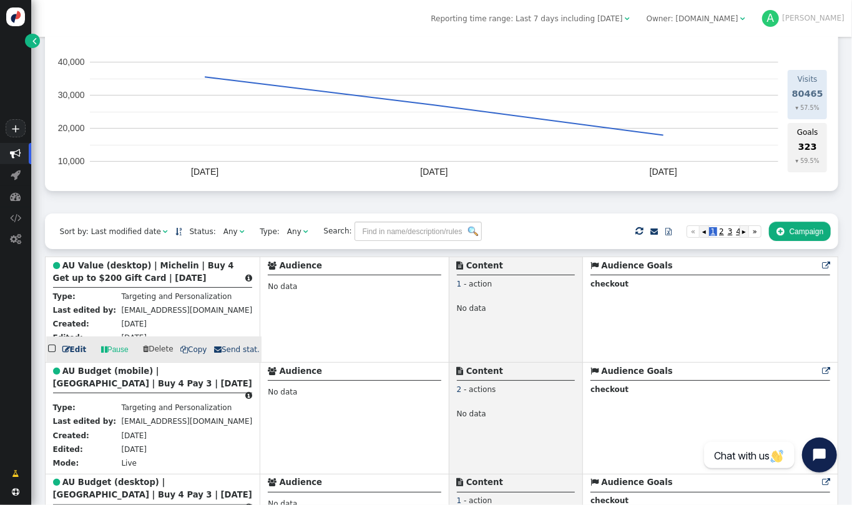
click at [158, 268] on b "AU Value (desktop) | Michelin | Buy 4 Get up to $200 Gift Card | [DATE]" at bounding box center [143, 272] width 181 height 22
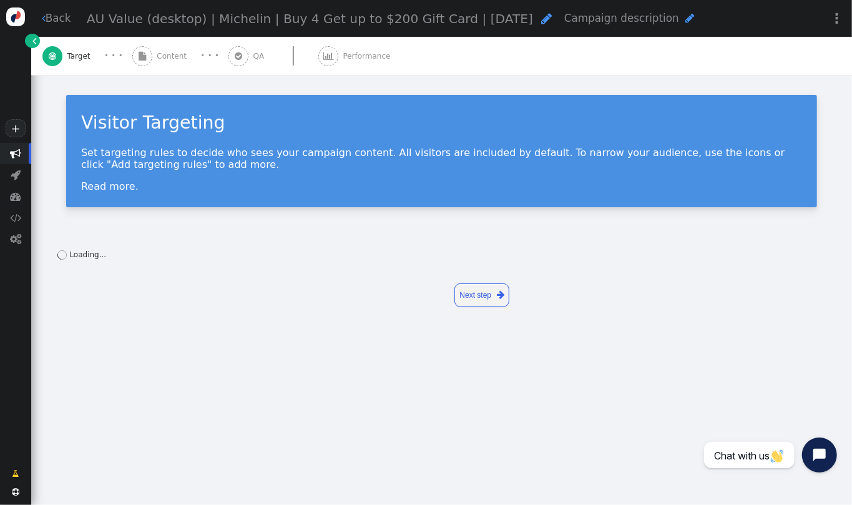
click at [155, 64] on div " Content" at bounding box center [161, 56] width 59 height 38
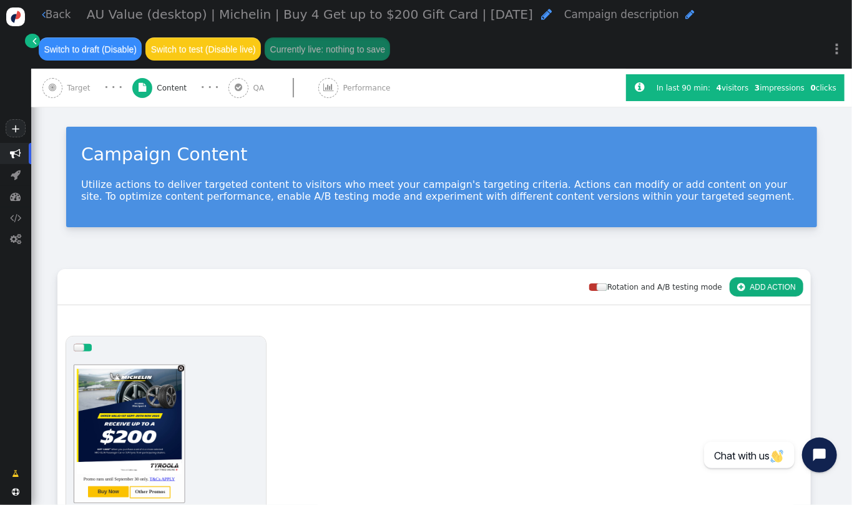
click at [84, 83] on span "Target" at bounding box center [80, 87] width 27 height 11
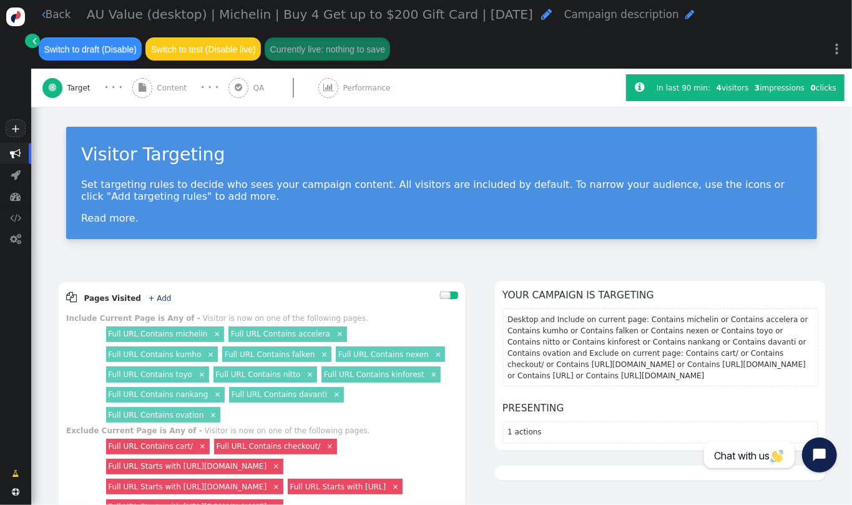
click at [161, 87] on span "Content" at bounding box center [174, 87] width 34 height 11
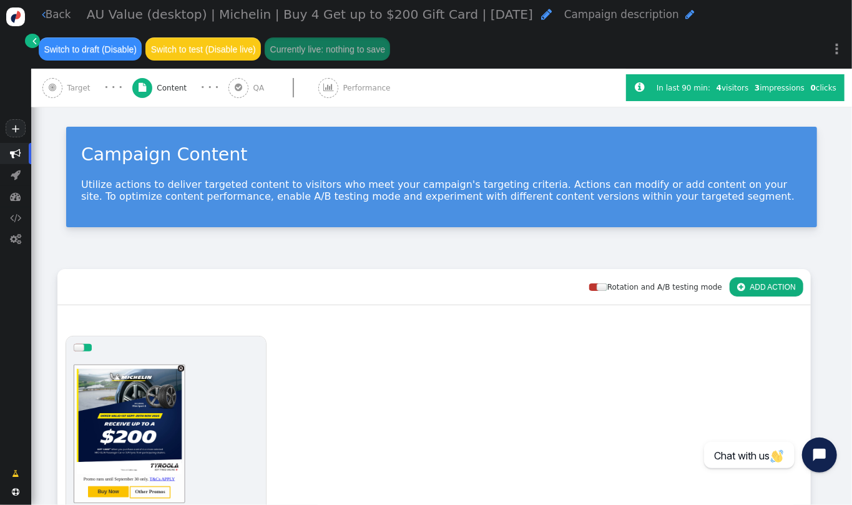
drag, startPoint x: 851, startPoint y: 183, endPoint x: 844, endPoint y: 206, distance: 24.3
click at [844, 206] on div " Back AU Value (desktop) | Michelin | Buy 4 Get up to $200 Gift Card | SEPT 20…" at bounding box center [441, 252] width 820 height 505
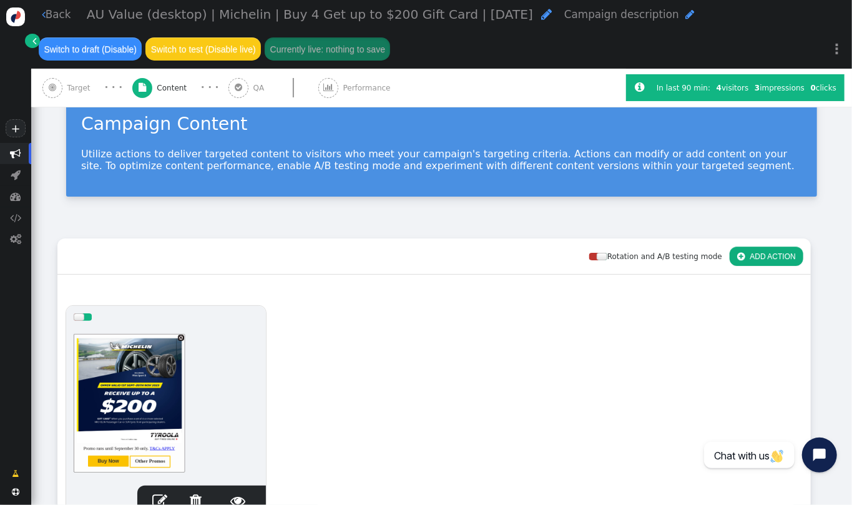
scroll to position [42, 0]
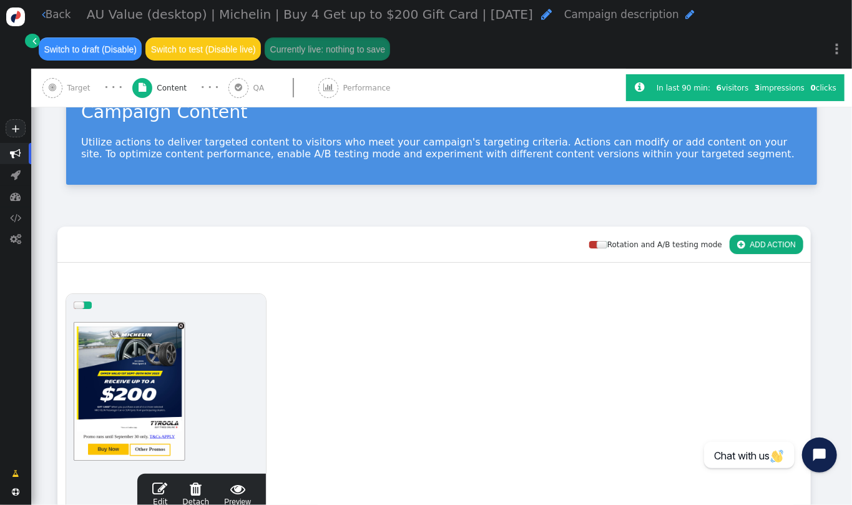
click at [163, 487] on span "" at bounding box center [159, 488] width 15 height 15
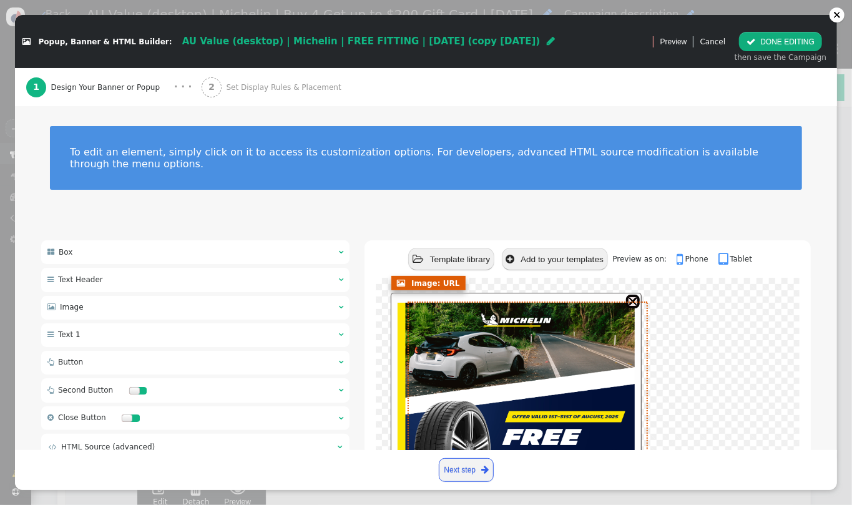
click at [538, 362] on img at bounding box center [515, 421] width 237 height 237
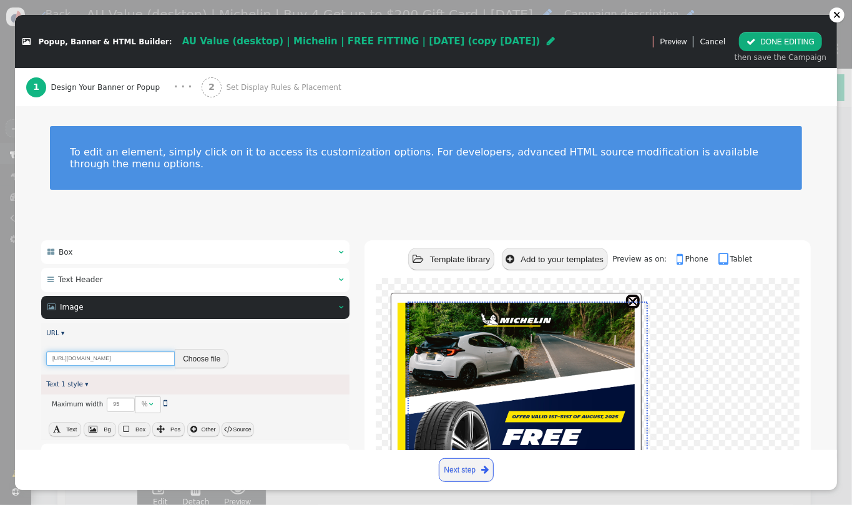
click at [134, 351] on input "https://ik.imagekit.io/ntvz9dezi1x/blog/michelin_free_fitting_697X697.png" at bounding box center [110, 358] width 129 height 14
paste input "custom/MICHELIN_SEPTEMBER_697x697.jp"
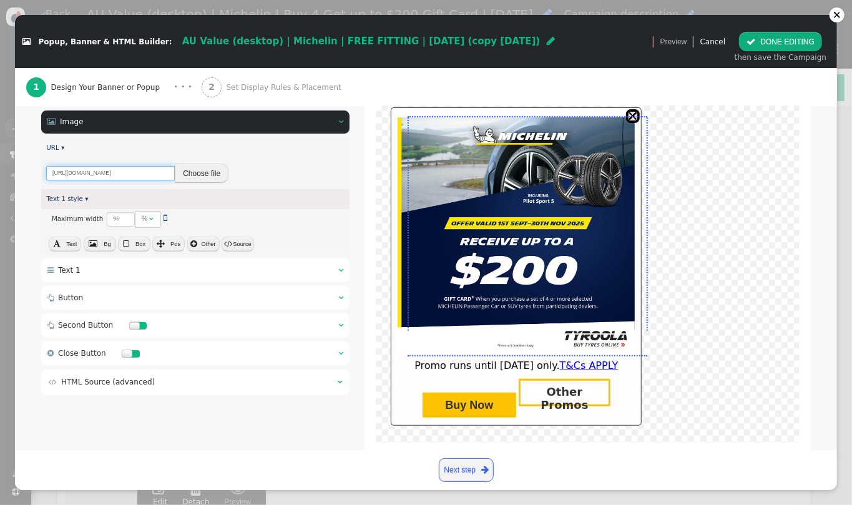
scroll to position [191, 0]
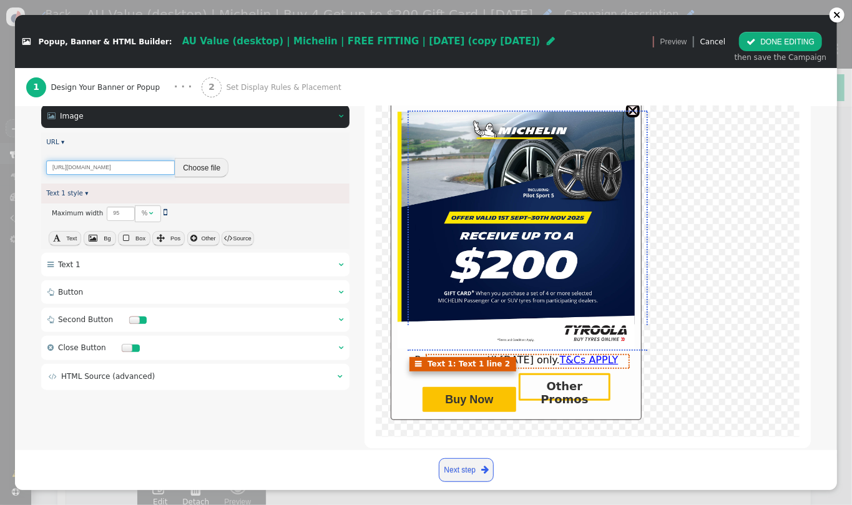
type input "https://ik.imagekit.io/ntvz9dezi1x/custom/MICHELIN_SEPTEMBER_697x697.jpg"
click at [500, 354] on span "Promo runs until August 31 only. T&Cs APPLY" at bounding box center [515, 360] width 203 height 12
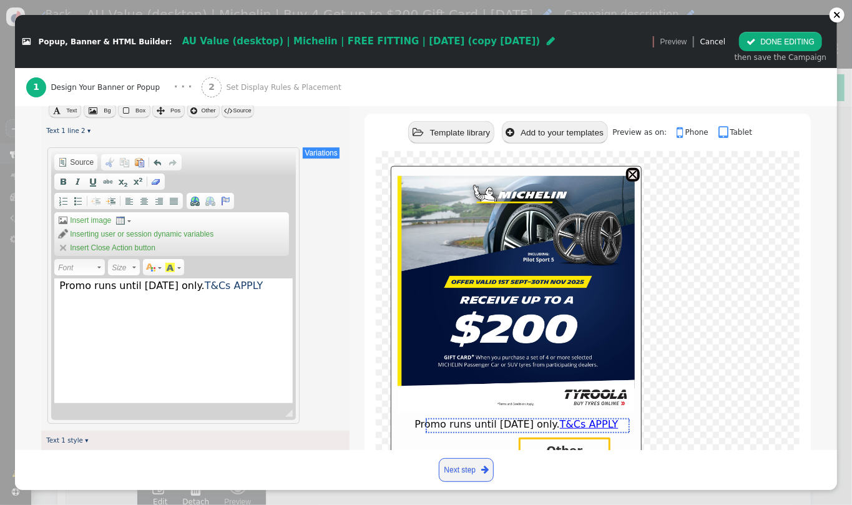
scroll to position [619, 0]
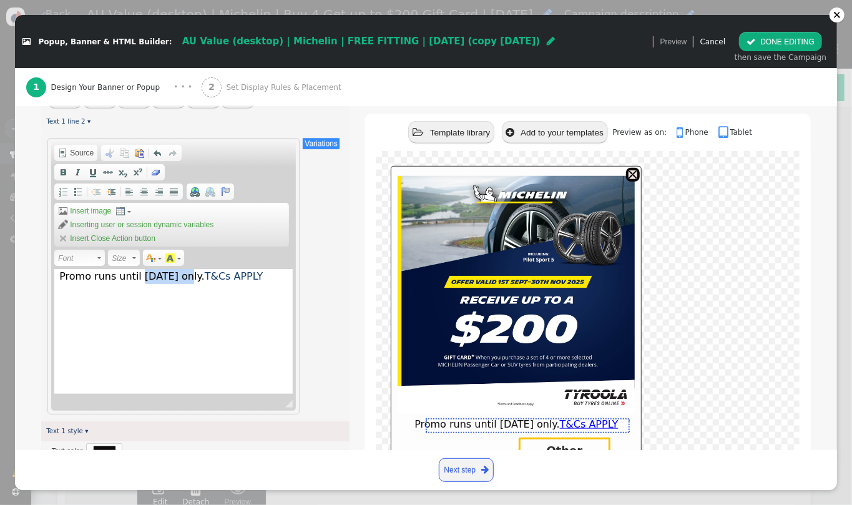
drag, startPoint x: 180, startPoint y: 266, endPoint x: 136, endPoint y: 266, distance: 43.7
click at [136, 270] on span "Promo runs until August 31 only. T&Cs APPLY" at bounding box center [160, 276] width 203 height 12
click at [492, 451] on link "Buy Now" at bounding box center [469, 463] width 94 height 25
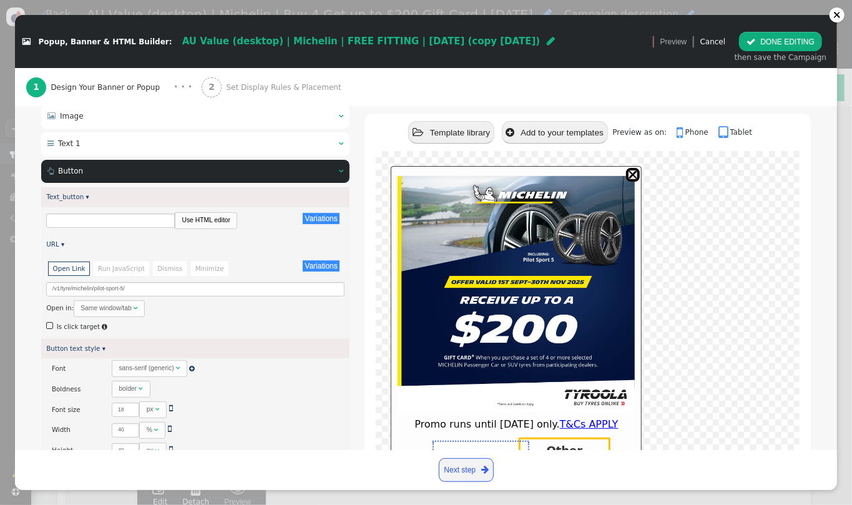
type input "Buy Now"
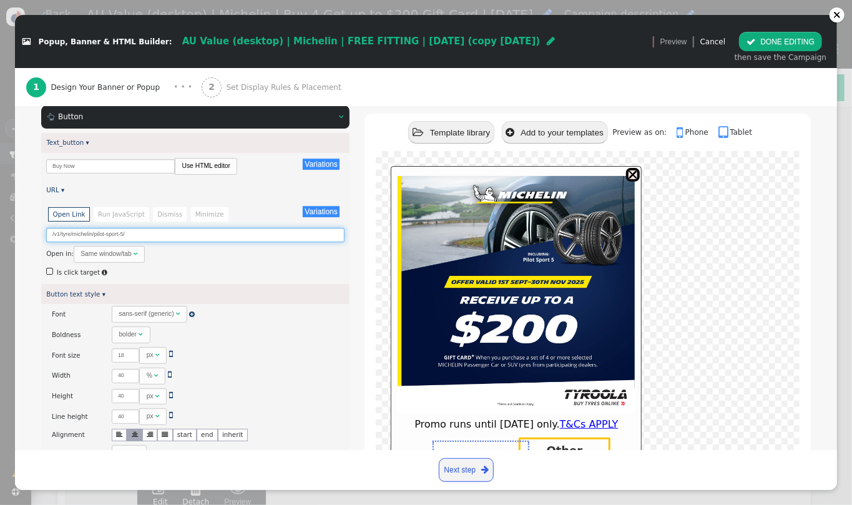
drag, startPoint x: 158, startPoint y: 223, endPoint x: 95, endPoint y: 225, distance: 63.0
click at [95, 228] on input "/v1/tyre/michelin/pilot-sport-5/" at bounding box center [195, 235] width 298 height 14
type input "/v1/tyre/michelin/"
click at [771, 38] on button " DONE EDITING" at bounding box center [780, 41] width 83 height 19
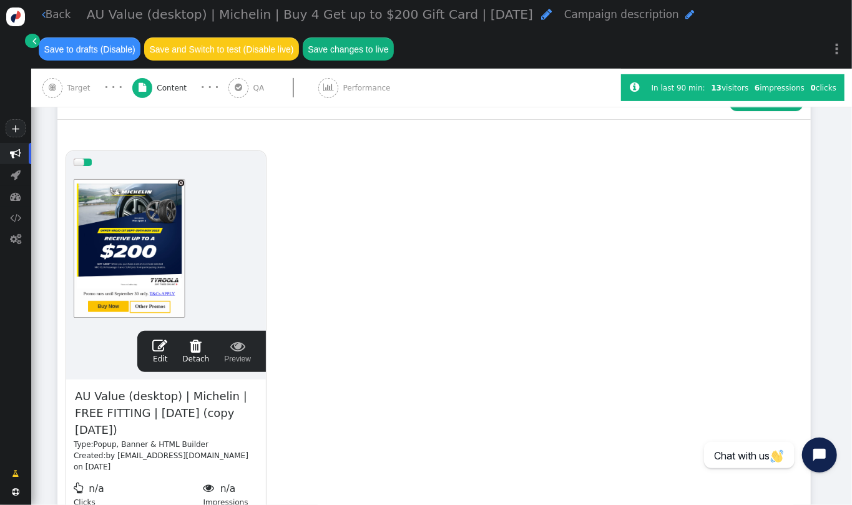
scroll to position [158, 0]
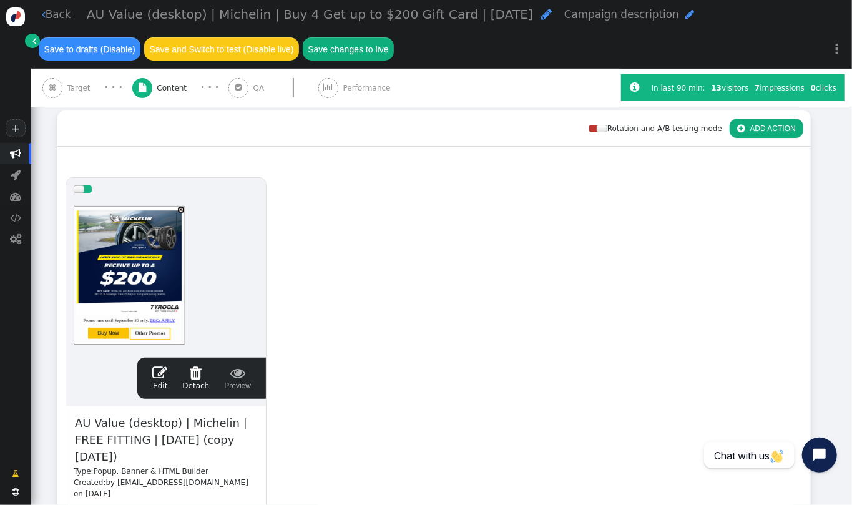
click at [281, 10] on span "AU Value (desktop) | Michelin | Buy 4 Get up to $200 Gift Card | [DATE]" at bounding box center [310, 14] width 446 height 15
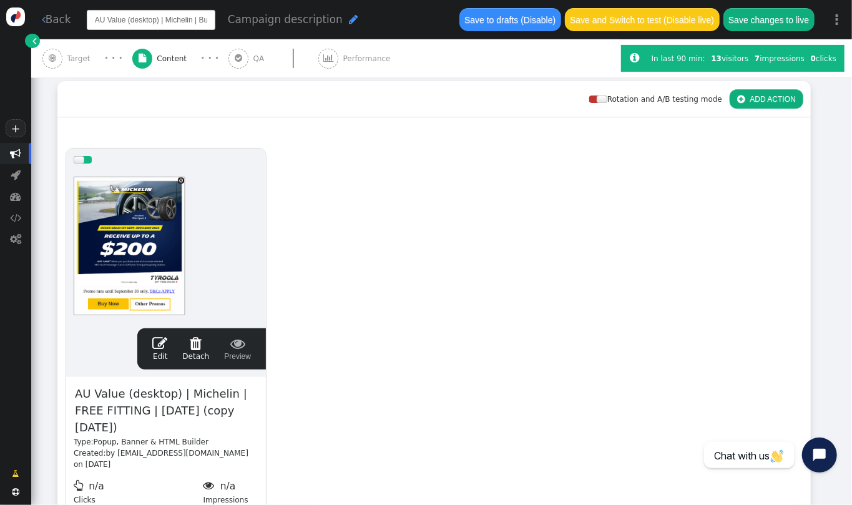
scroll to position [0, 139]
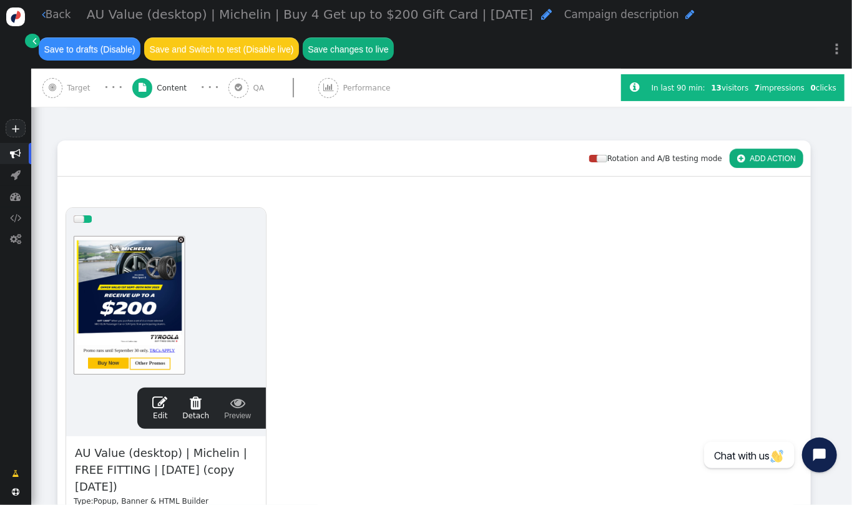
click at [200, 444] on span "AU Value (desktop) | Michelin | FREE FITTING | AUG 2025 (copy 08/31/25)" at bounding box center [166, 470] width 185 height 52
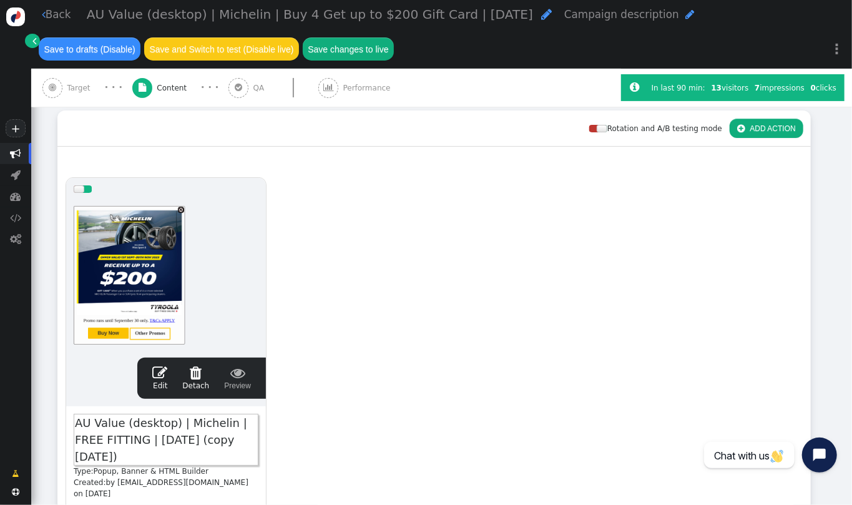
paste span
click at [387, 285] on div "drag this  Edit  Detach  Preview AU Value (desktop) | Michelin | Buy 4 Get u…" at bounding box center [434, 374] width 752 height 409
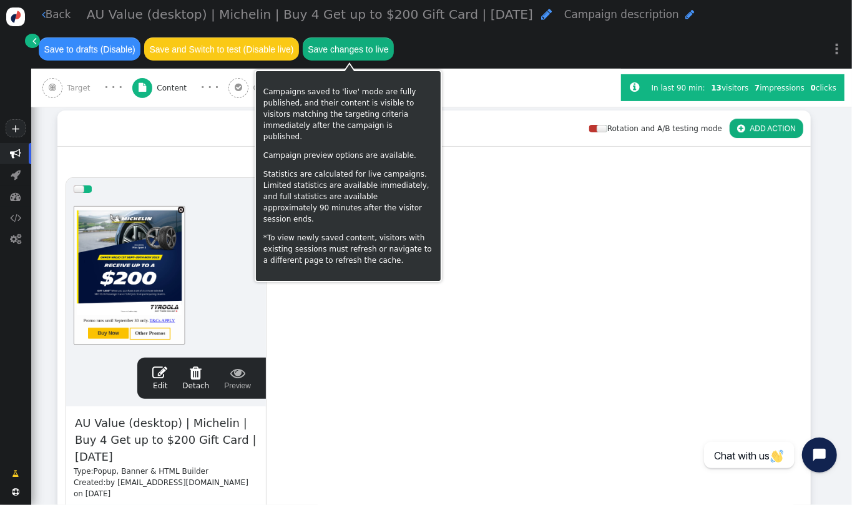
click at [333, 59] on button "Save changes to live" at bounding box center [348, 48] width 91 height 22
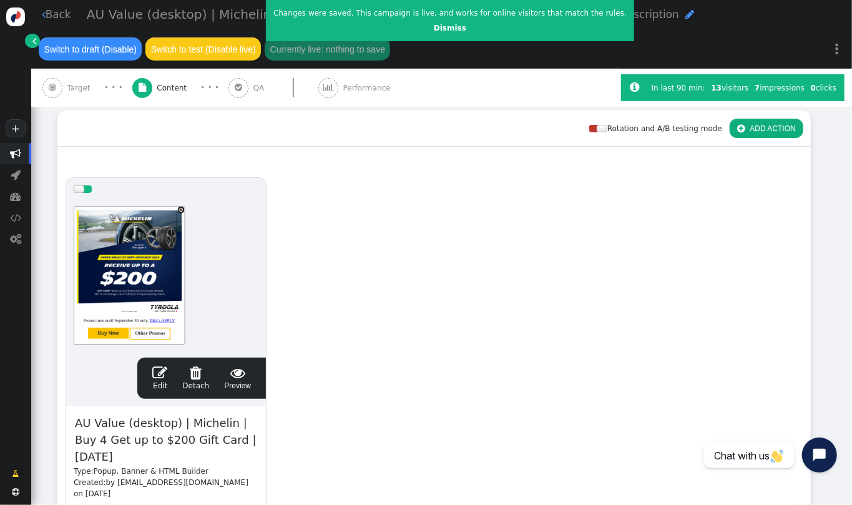
click at [408, 309] on div "drag this  Edit  Detach  Preview AU Value (desktop) | Michelin | Buy 4 Get u…" at bounding box center [434, 374] width 752 height 409
click at [47, 11] on link " Back" at bounding box center [56, 15] width 29 height 16
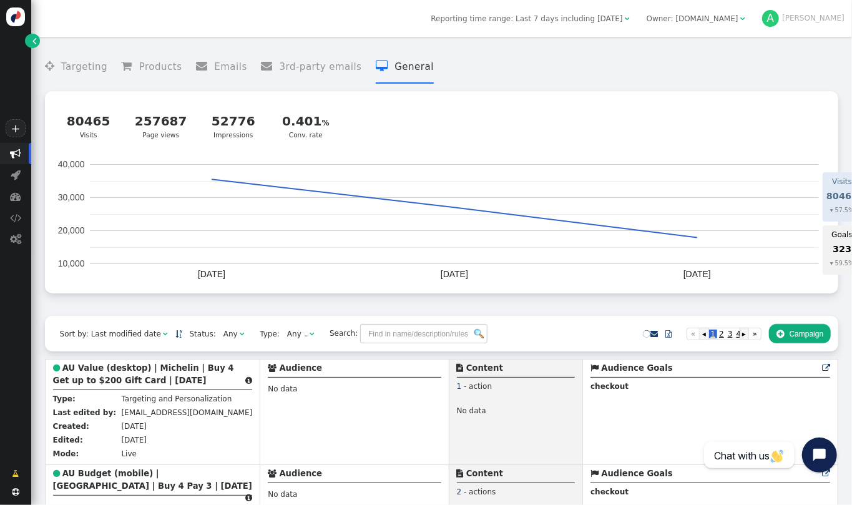
click at [158, 382] on b "AU Value (desktop) | Michelin | Buy 4 Get up to $200 Gift Card | [DATE]" at bounding box center [143, 374] width 181 height 22
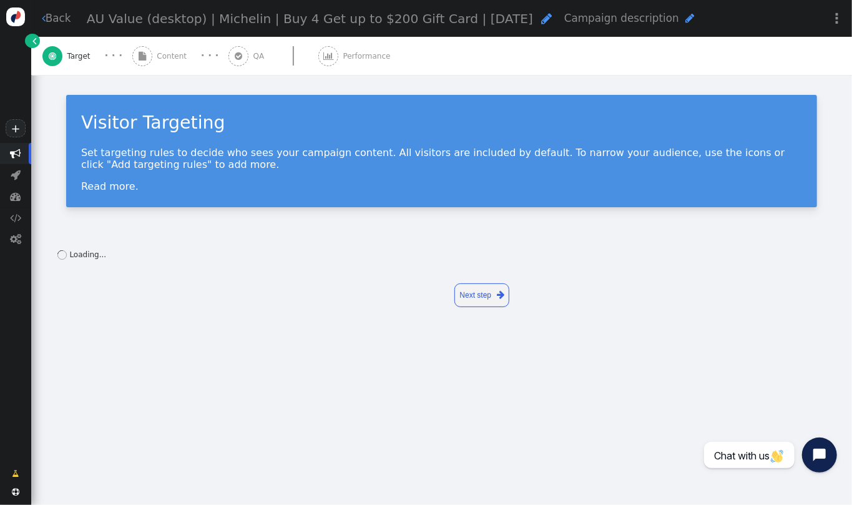
click at [166, 56] on span "Content" at bounding box center [174, 56] width 34 height 11
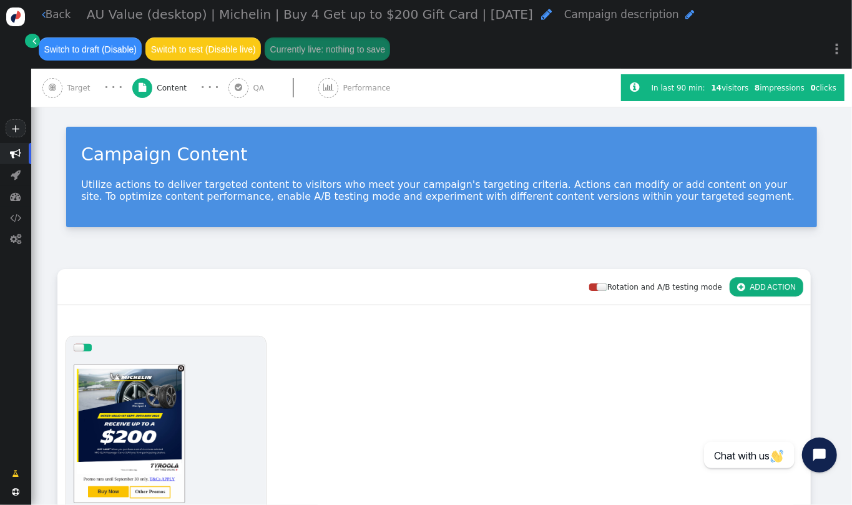
click at [148, 420] on div at bounding box center [166, 434] width 185 height 150
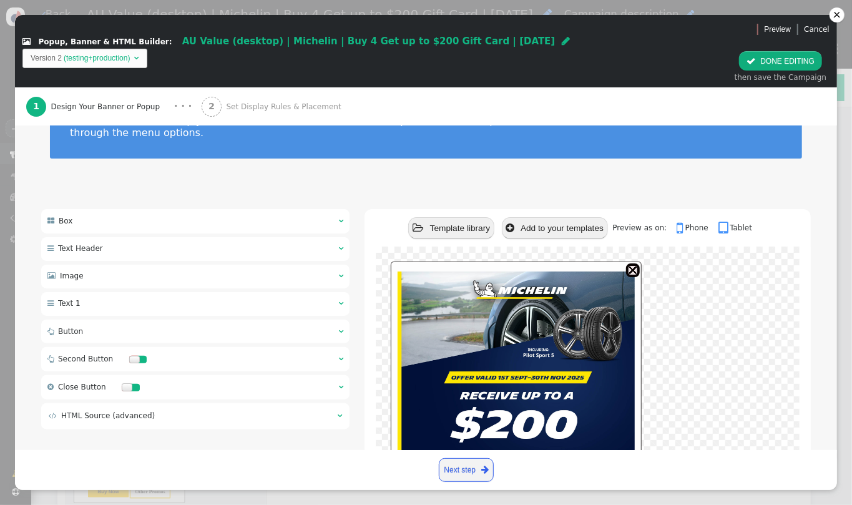
scroll to position [191, 0]
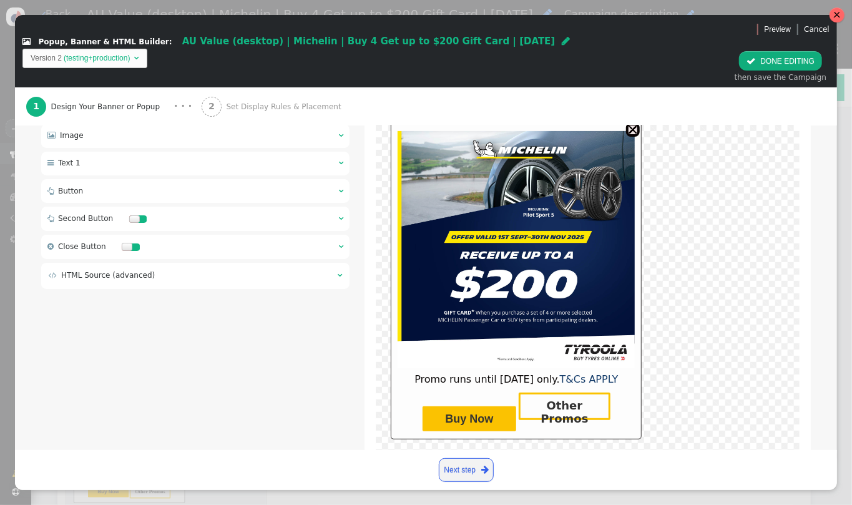
click at [834, 16] on div at bounding box center [836, 14] width 7 height 7
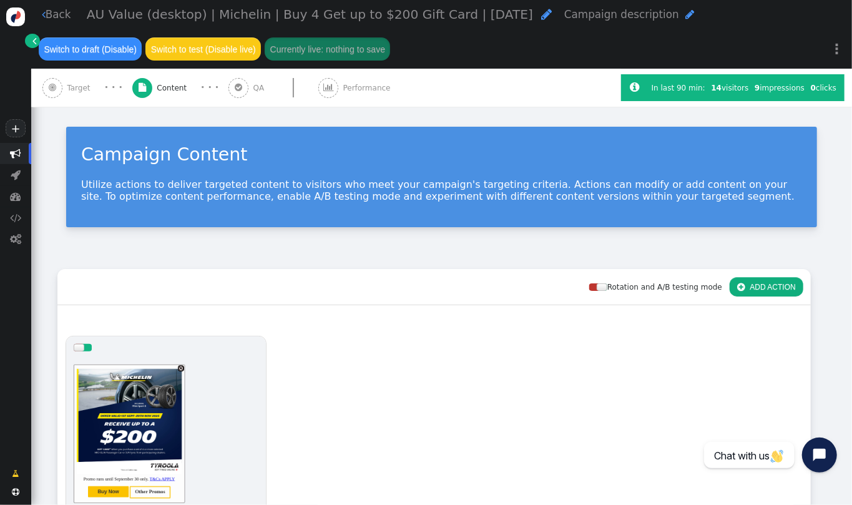
click at [49, 15] on link " Back" at bounding box center [56, 15] width 29 height 16
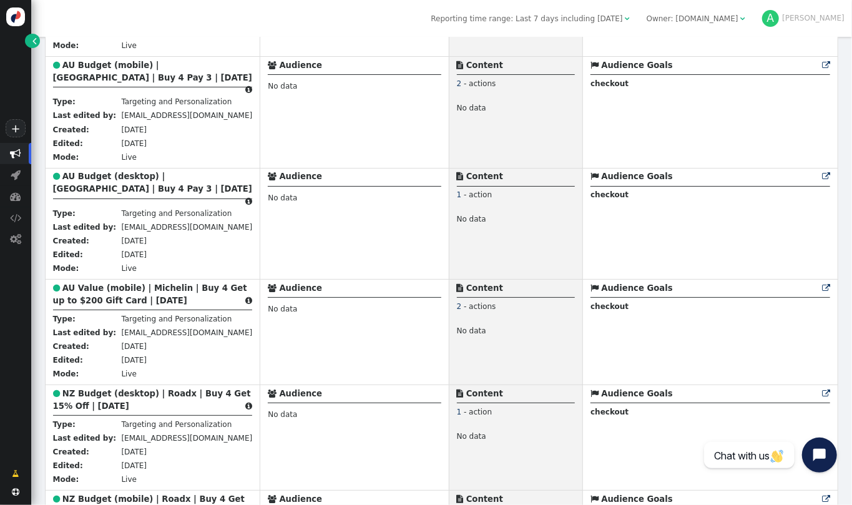
scroll to position [557, 0]
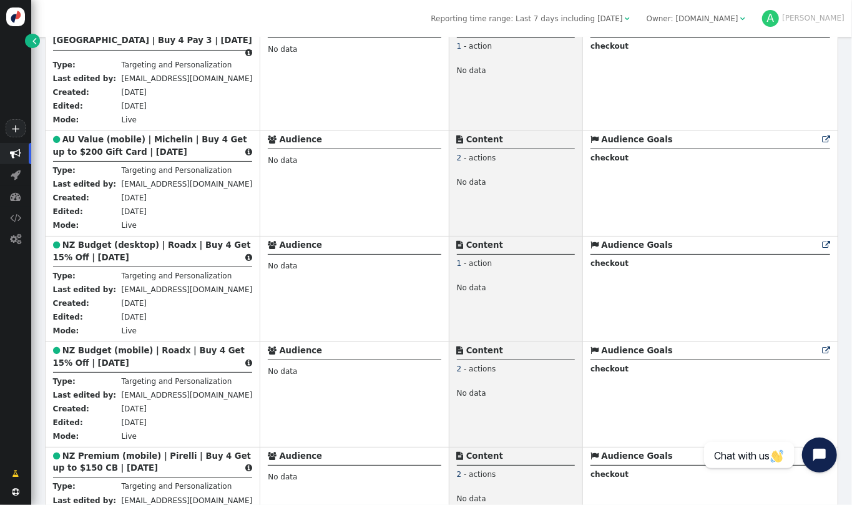
drag, startPoint x: 851, startPoint y: 122, endPoint x: 841, endPoint y: 119, distance: 10.7
click at [841, 119] on div " Targeting  Products  Emails  3rd-party emails  General ? Visits  80465 V…" at bounding box center [441, 271] width 820 height 468
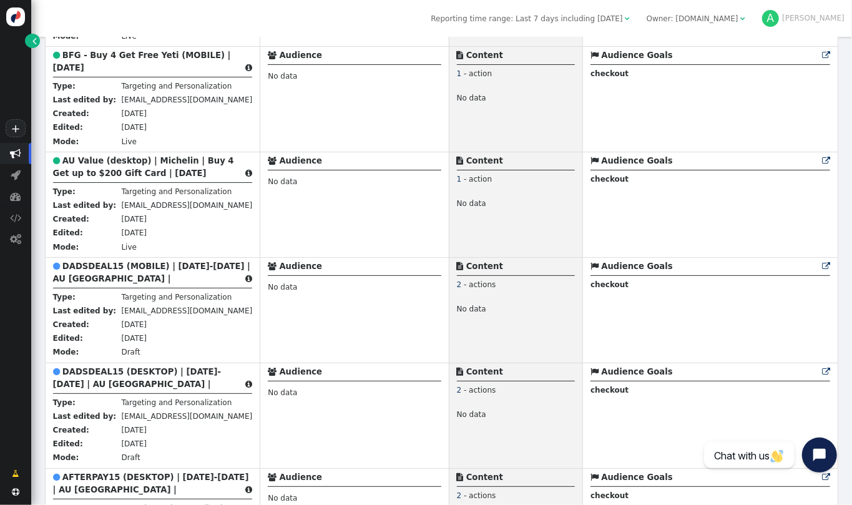
scroll to position [1847, 0]
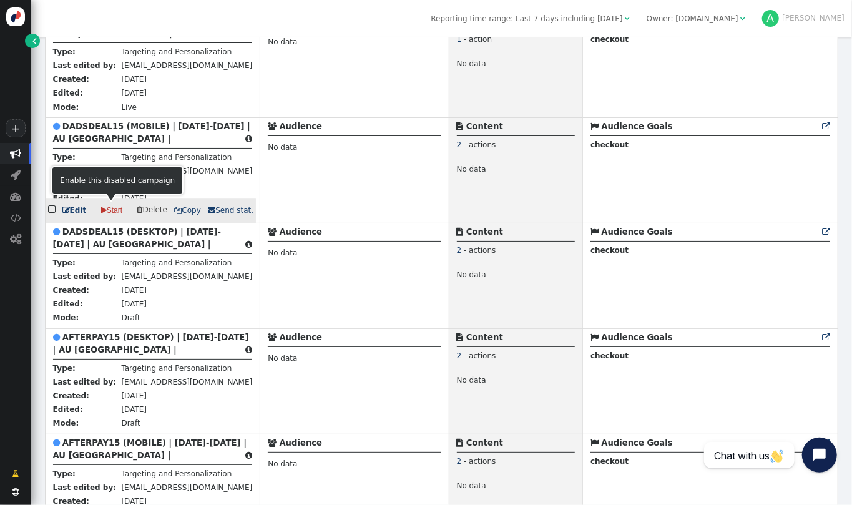
click at [110, 205] on link " Start" at bounding box center [112, 209] width 36 height 19
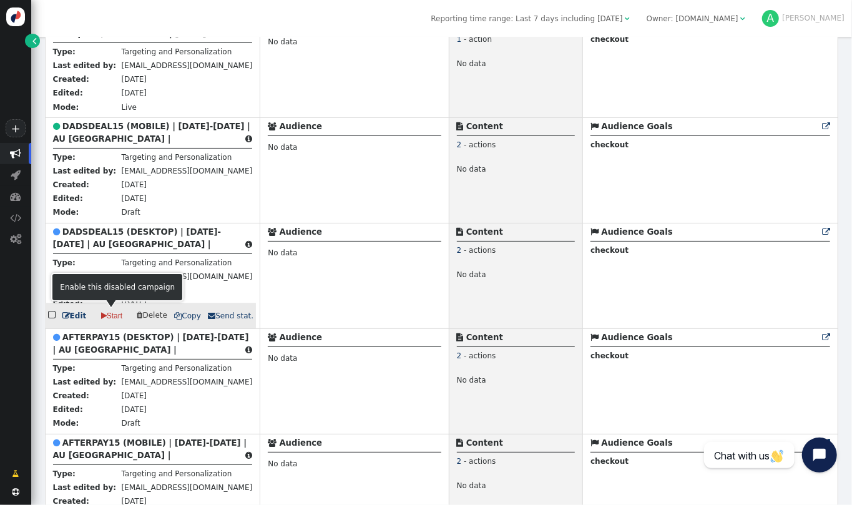
click at [102, 311] on span "" at bounding box center [104, 315] width 6 height 11
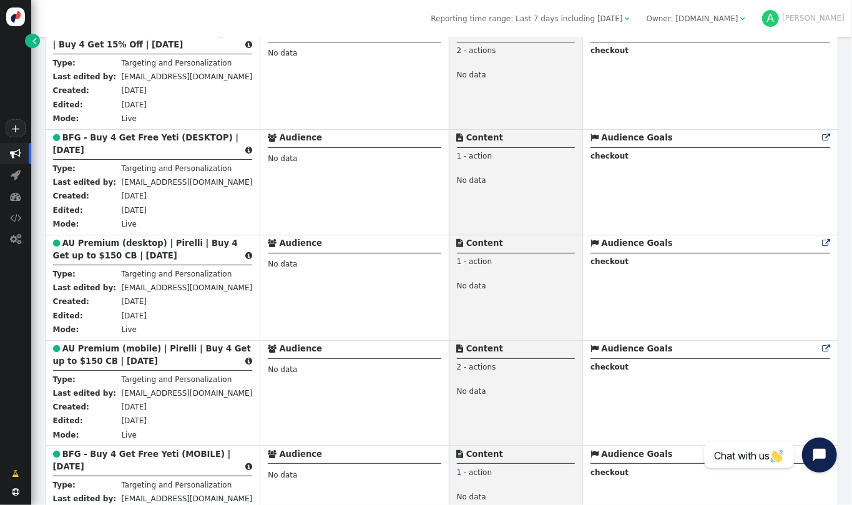
scroll to position [1122, 0]
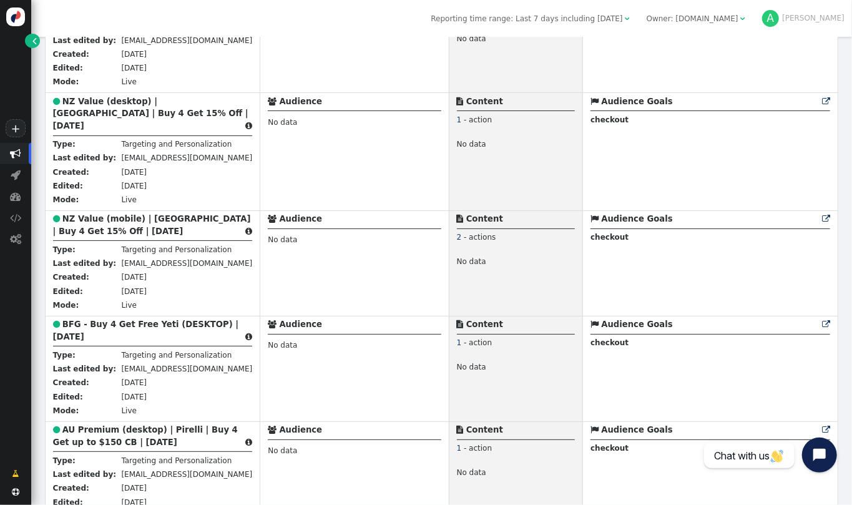
click at [851, 170] on div " Targeting  Products  Emails  3rd-party emails  General ? Visits  80465 V…" at bounding box center [441, 271] width 820 height 468
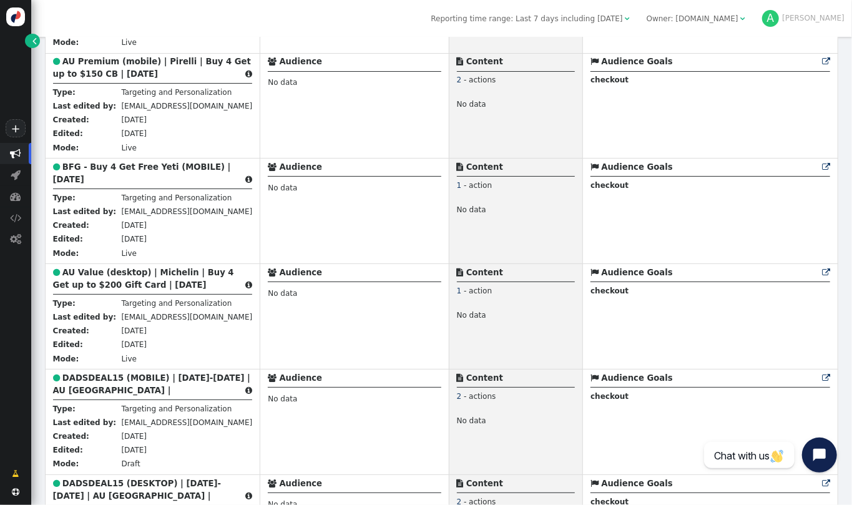
scroll to position [1753, 0]
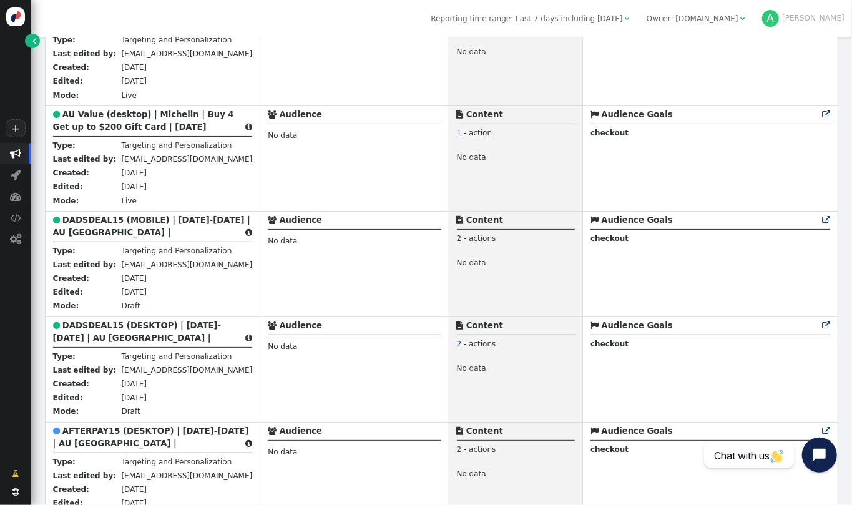
click at [851, 220] on div " Targeting  Products  Emails  3rd-party emails  General ? Visits  80465 V…" at bounding box center [441, 271] width 820 height 468
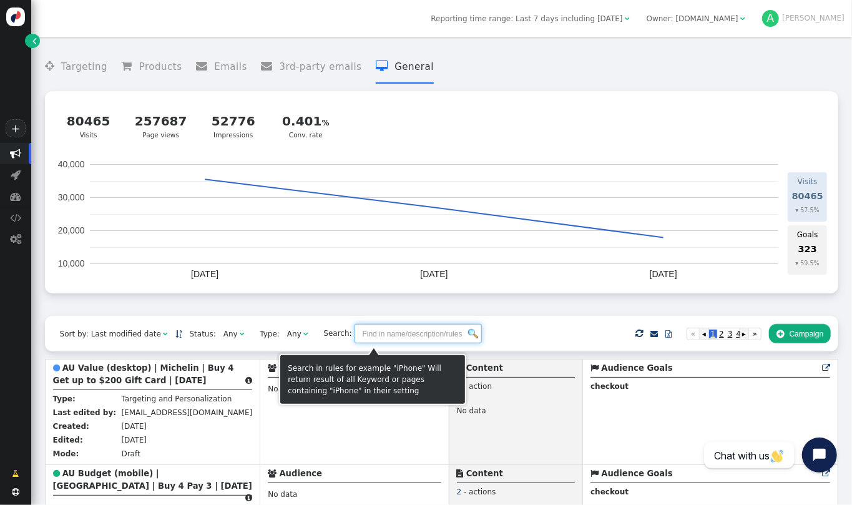
click at [354, 338] on input "text" at bounding box center [417, 333] width 127 height 19
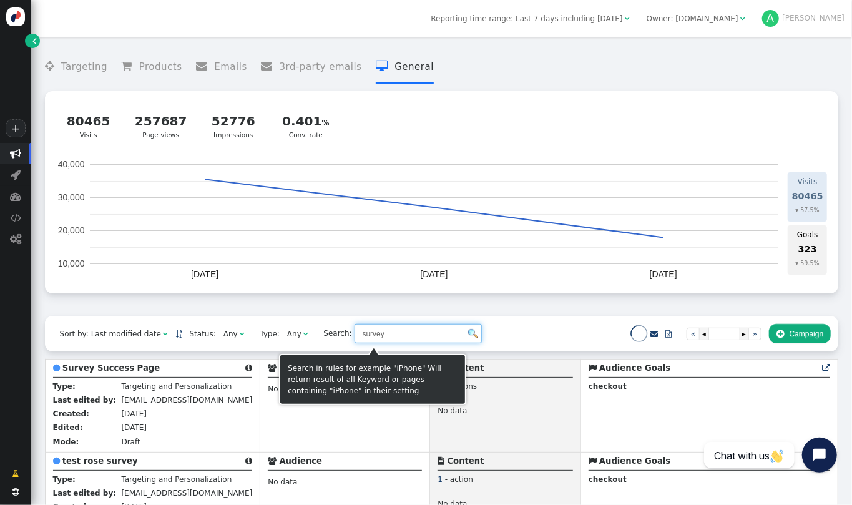
type input "survey"
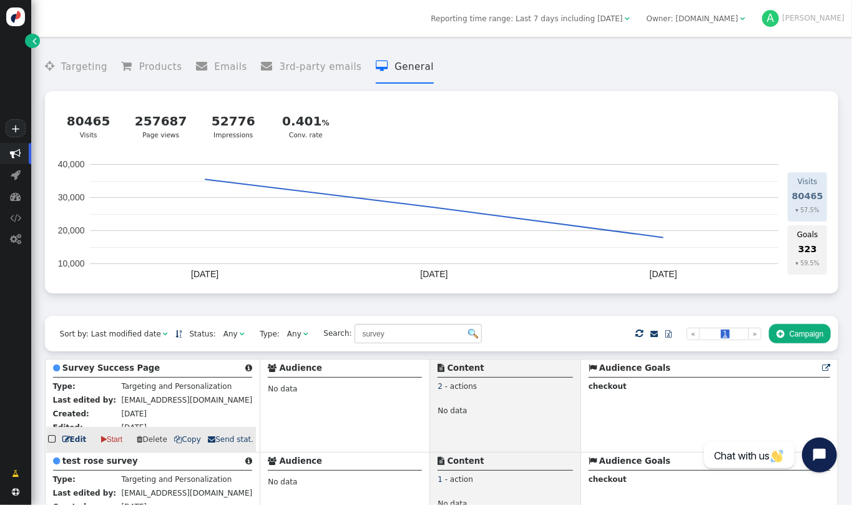
click at [115, 366] on b "Survey Success Page" at bounding box center [110, 367] width 97 height 9
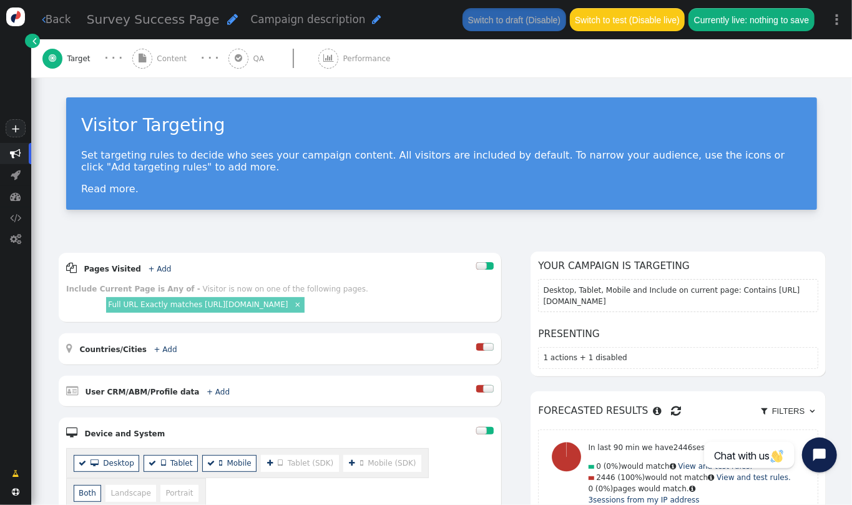
click at [168, 56] on span "Content" at bounding box center [174, 58] width 34 height 11
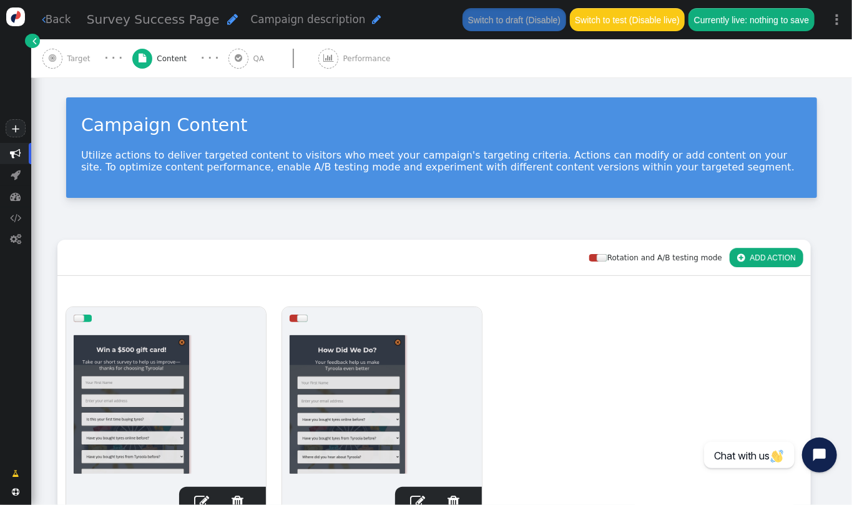
click at [59, 54] on span "" at bounding box center [52, 59] width 20 height 20
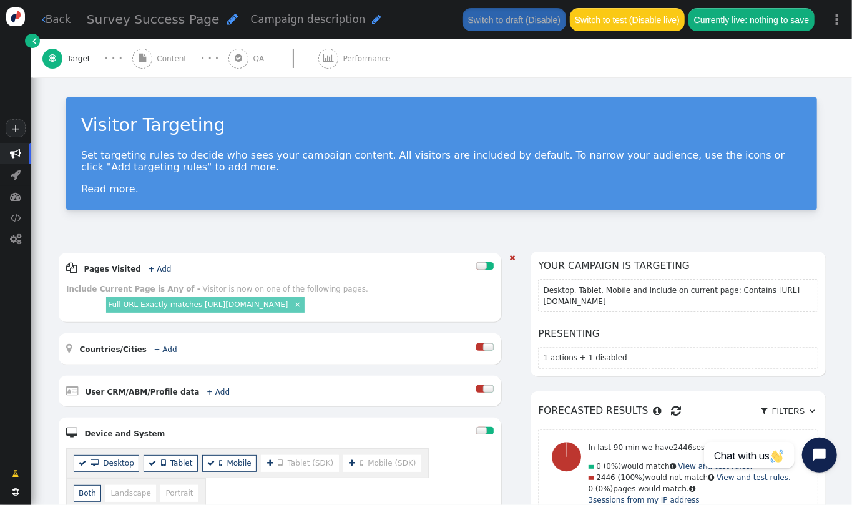
click at [275, 306] on link "Full URL Exactly matches [URL][DOMAIN_NAME]" at bounding box center [198, 304] width 180 height 9
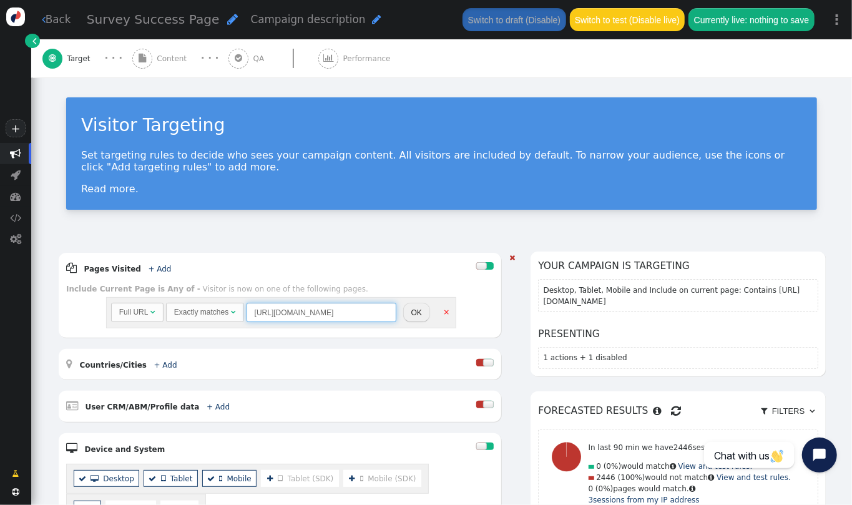
click at [287, 316] on input "[URL][DOMAIN_NAME]" at bounding box center [321, 312] width 150 height 19
click at [172, 49] on div " Content" at bounding box center [161, 58] width 59 height 38
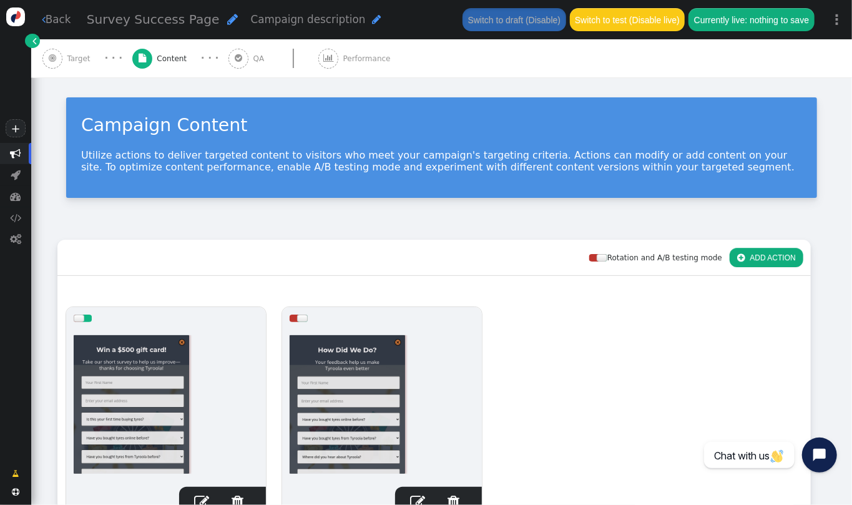
click at [68, 55] on span "Target" at bounding box center [80, 58] width 27 height 11
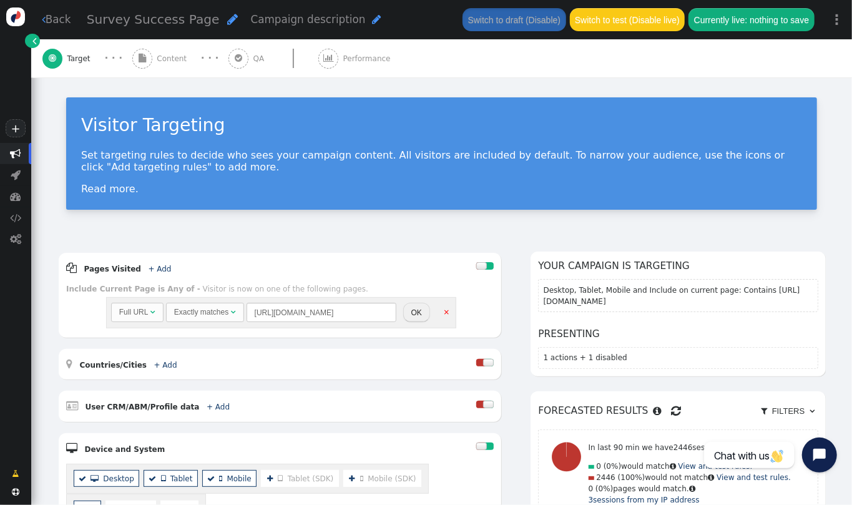
click at [168, 56] on span "Content" at bounding box center [174, 58] width 34 height 11
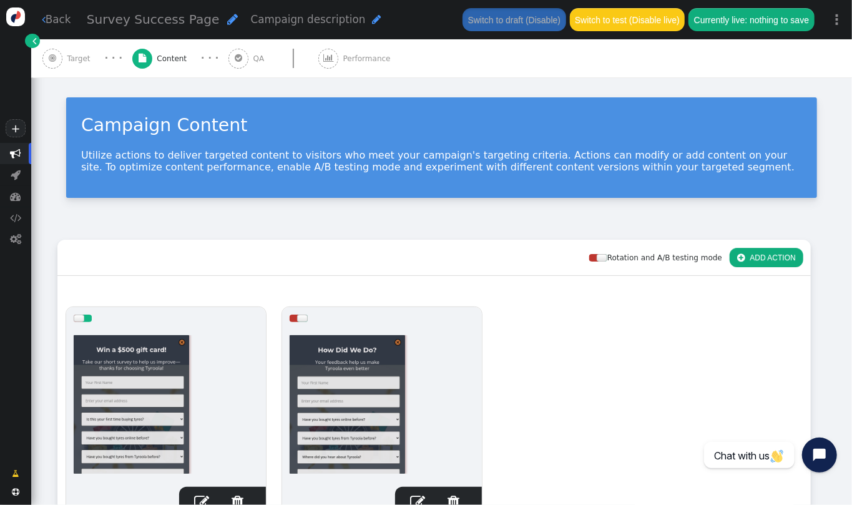
click at [73, 54] on span "Target" at bounding box center [80, 58] width 27 height 11
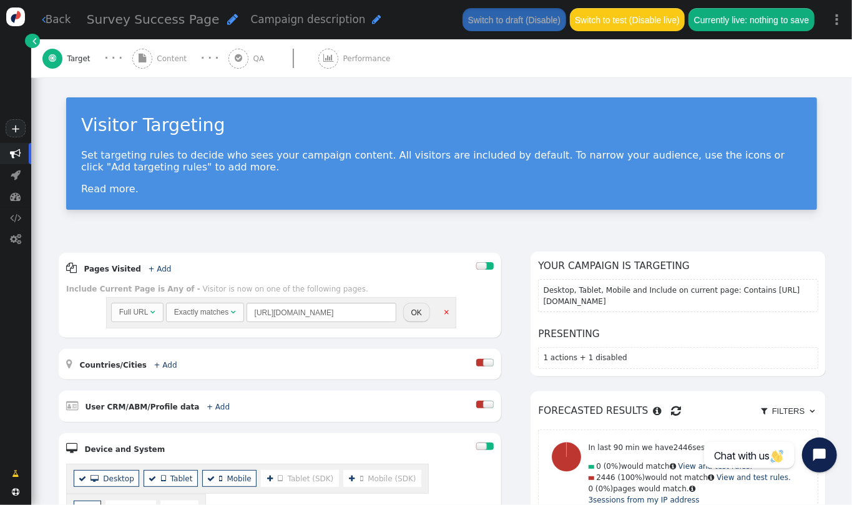
click at [165, 63] on span "Content" at bounding box center [174, 58] width 34 height 11
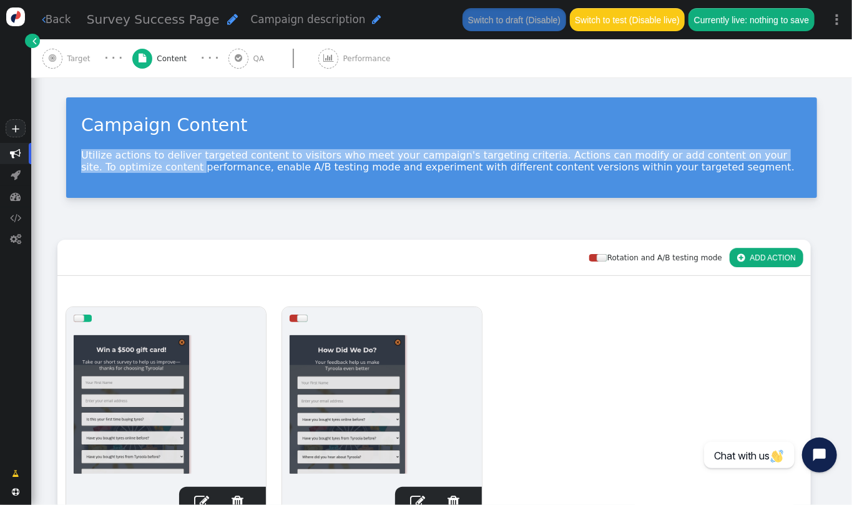
drag, startPoint x: 851, startPoint y: 151, endPoint x: 839, endPoint y: 130, distance: 24.6
click at [839, 130] on div " Back Survey Success Page  Campaign description  Switch to draft (Disable) S…" at bounding box center [441, 252] width 820 height 505
click at [839, 130] on div "Campaign Content Utilize actions to deliver targeted content to visitors who me…" at bounding box center [441, 150] width 820 height 147
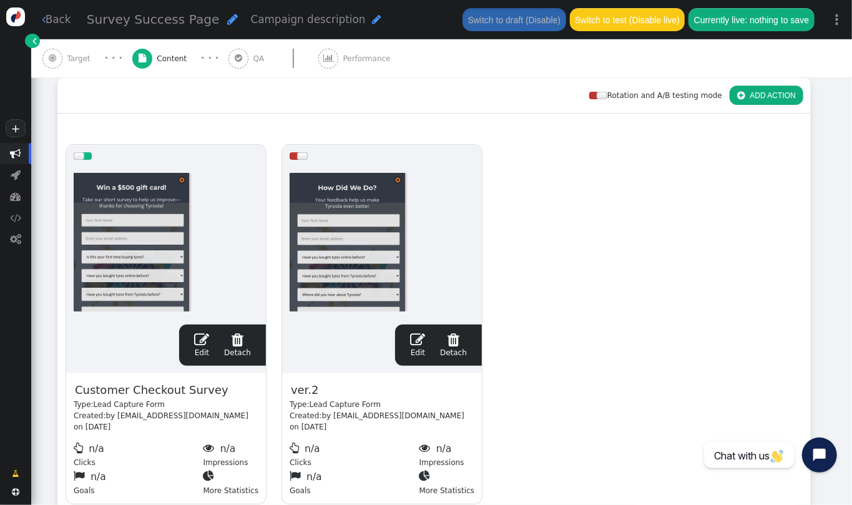
scroll to position [180, 0]
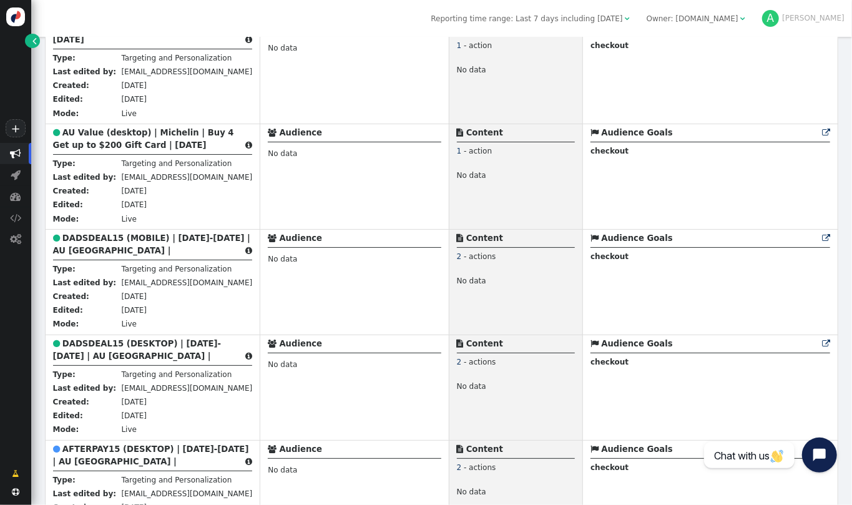
scroll to position [1642, 0]
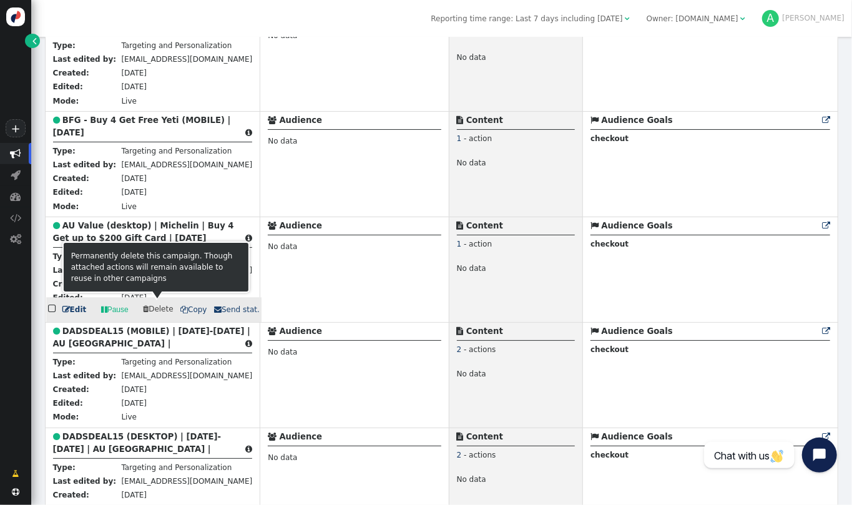
click at [163, 306] on span " Delete" at bounding box center [158, 308] width 30 height 9
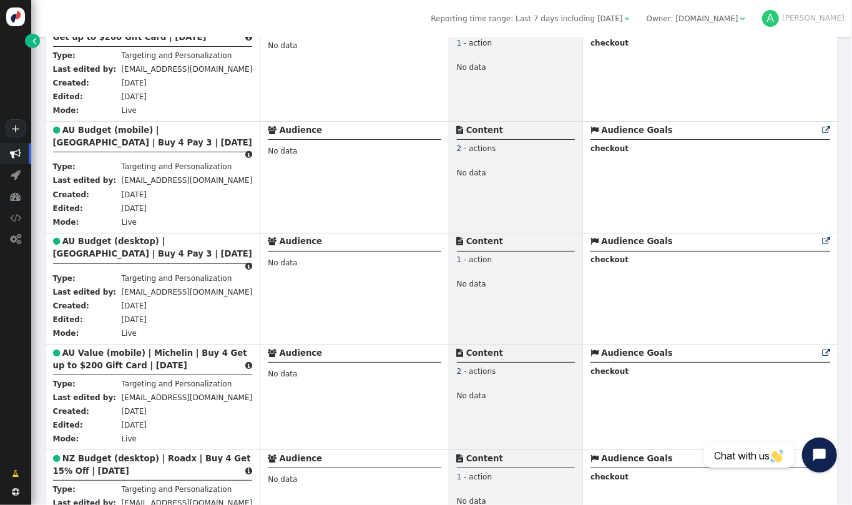
scroll to position [0, 0]
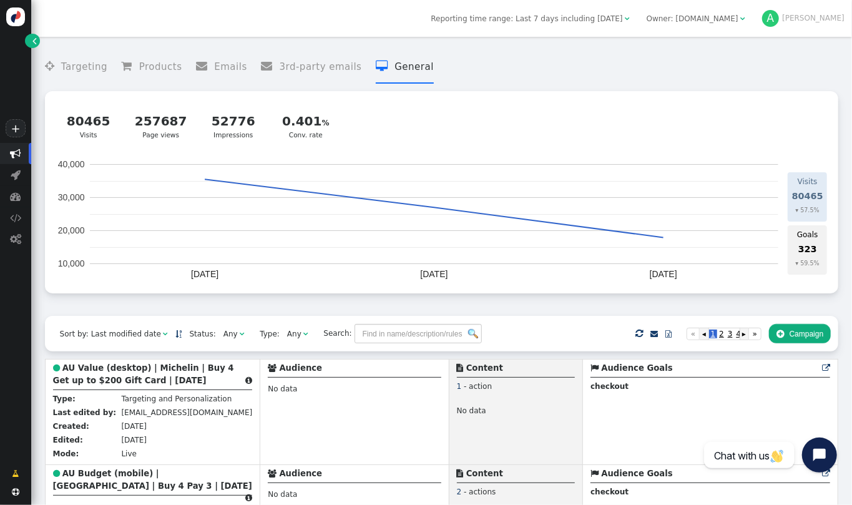
drag, startPoint x: 851, startPoint y: 69, endPoint x: 848, endPoint y: 82, distance: 14.0
click at [848, 82] on div " Targeting  Products  Emails  3rd-party emails  General ? Visits  80465 V…" at bounding box center [441, 271] width 820 height 468
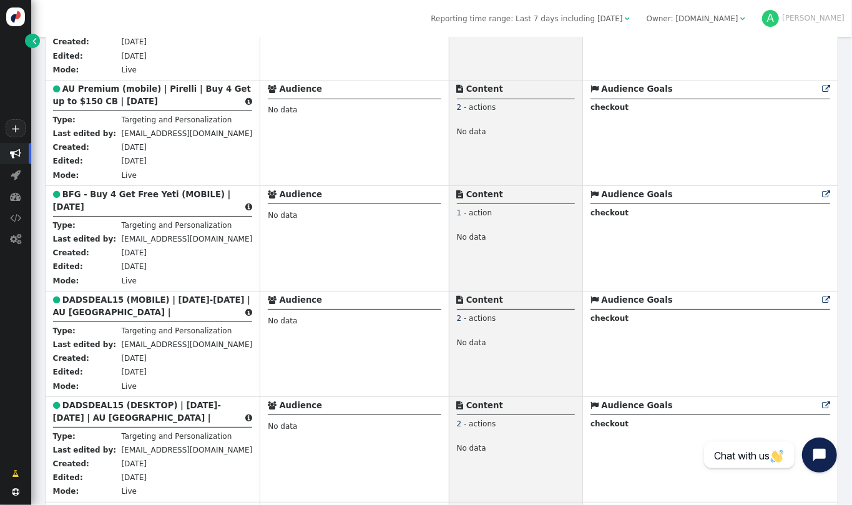
scroll to position [1623, 0]
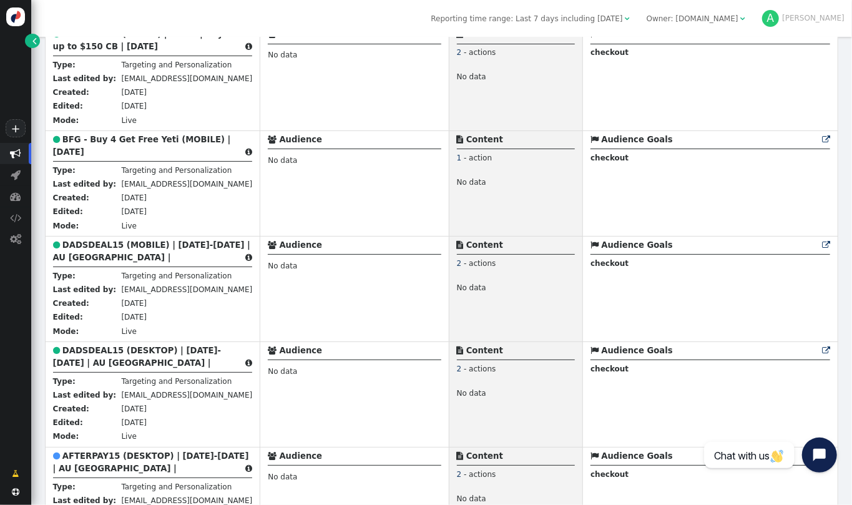
drag, startPoint x: 851, startPoint y: 228, endPoint x: 851, endPoint y: 235, distance: 7.5
click at [851, 235] on div " Targeting  Products  Emails  3rd-party emails  General ? Visits  80465 V…" at bounding box center [441, 271] width 820 height 468
drag, startPoint x: 851, startPoint y: 220, endPoint x: 846, endPoint y: 215, distance: 7.1
click at [846, 215] on div " Targeting  Products  Emails  3rd-party emails  General ? Visits  80465 V…" at bounding box center [441, 271] width 820 height 468
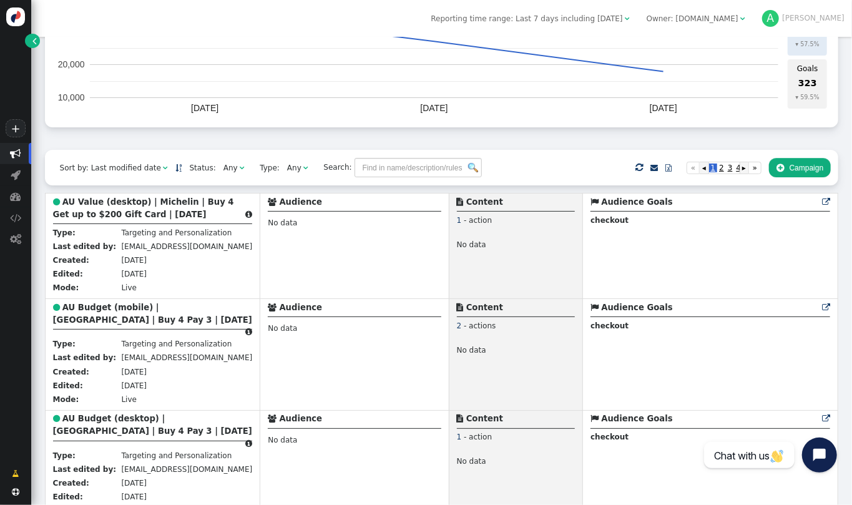
scroll to position [0, 0]
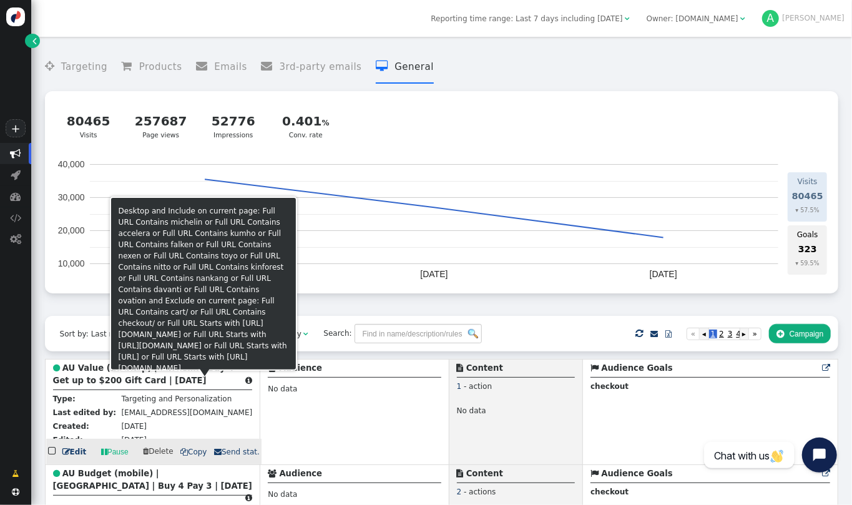
drag, startPoint x: 143, startPoint y: 369, endPoint x: 198, endPoint y: 385, distance: 57.7
click at [198, 385] on div " AU Value (desktop) | Michelin | Buy 4 Get up to $200 Gift Card | [DATE] " at bounding box center [153, 376] width 200 height 28
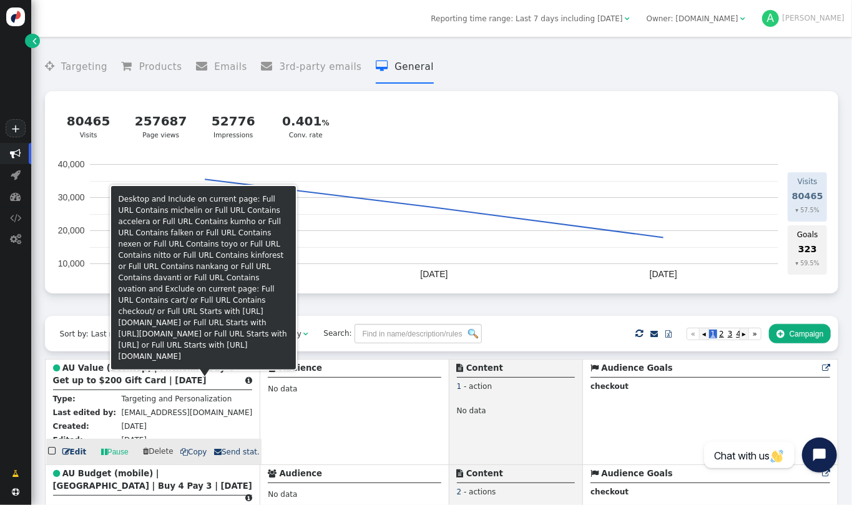
copy b "Michelin | Buy 4 Get up to $200 Gift Card | [DATE]"
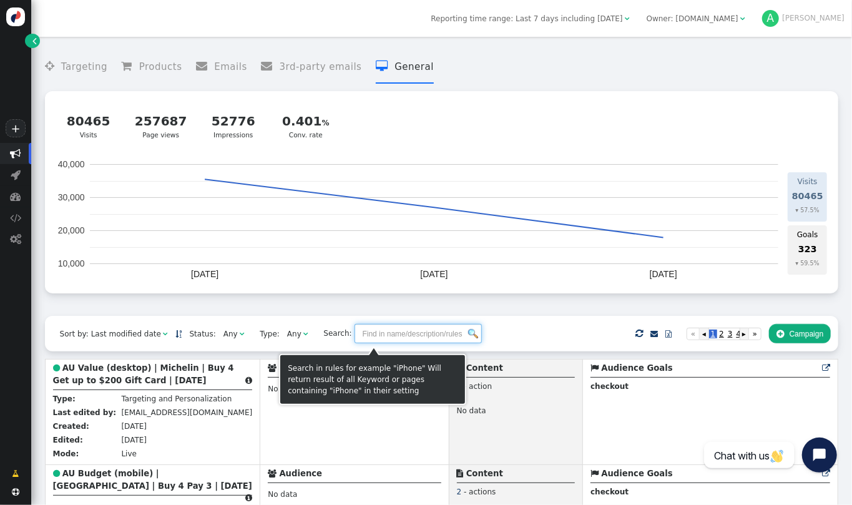
click at [362, 338] on input "text" at bounding box center [417, 333] width 127 height 19
paste input "Michelin | Buy 4 Get up to $200 Gift Card | [DATE]"
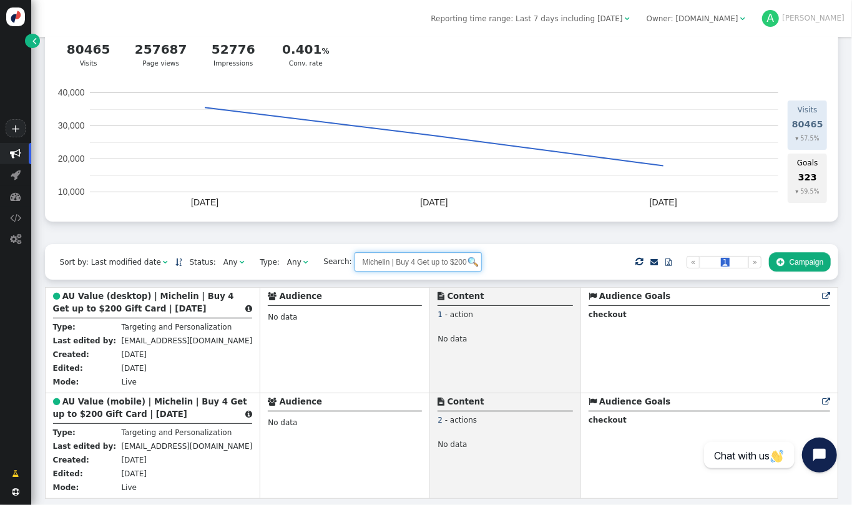
scroll to position [0, 75]
drag, startPoint x: 427, startPoint y: 258, endPoint x: 502, endPoint y: 250, distance: 75.3
click at [502, 250] on div "Sort by: Last modified date   Status: Any  Type: Any  Search: Michelin | Bu…" at bounding box center [442, 262] width 794 height 36
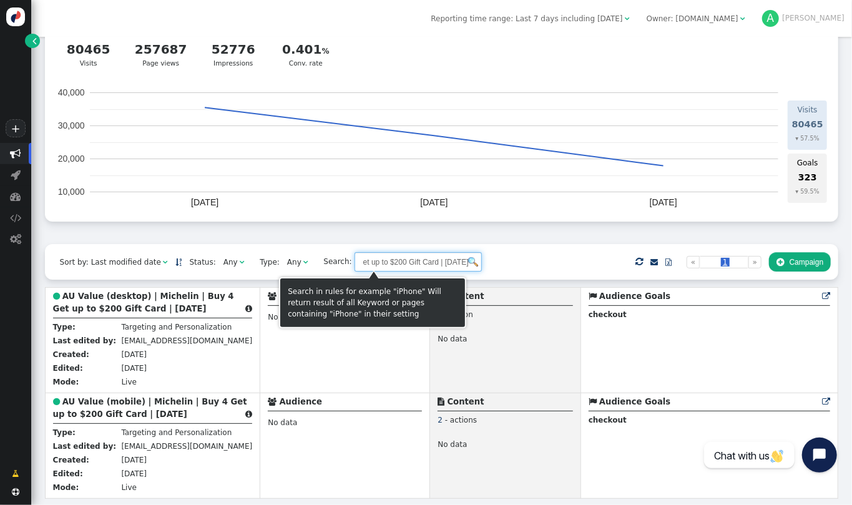
click at [421, 258] on input "Michelin | Buy 4 Get up to $200 Gift Card | [DATE]" at bounding box center [417, 261] width 127 height 19
drag, startPoint x: 421, startPoint y: 258, endPoint x: 402, endPoint y: 258, distance: 18.7
click at [402, 258] on input "Michelin | Buy 4 Get up to $200 Gift Card | [DATE]" at bounding box center [417, 261] width 127 height 19
type input "Michelin | Buy 4 Get up to $200 Gift Card | [DATE]"
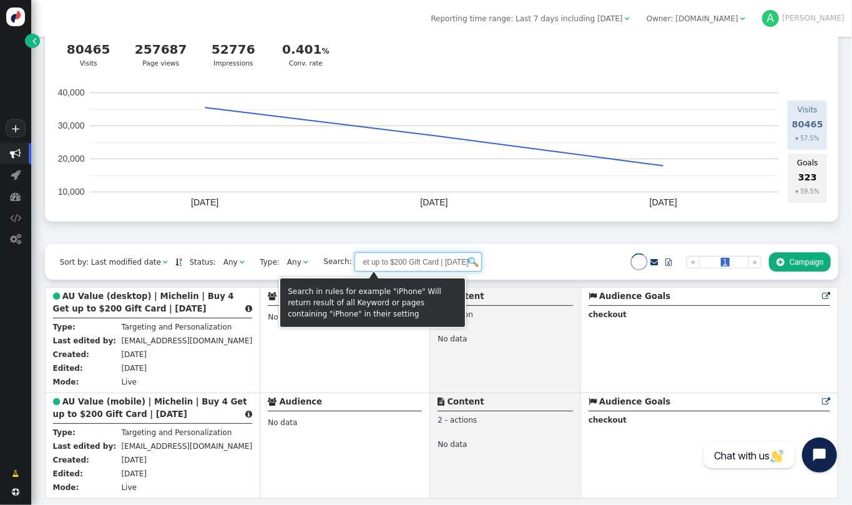
scroll to position [0, 0]
